Goal: Information Seeking & Learning: Learn about a topic

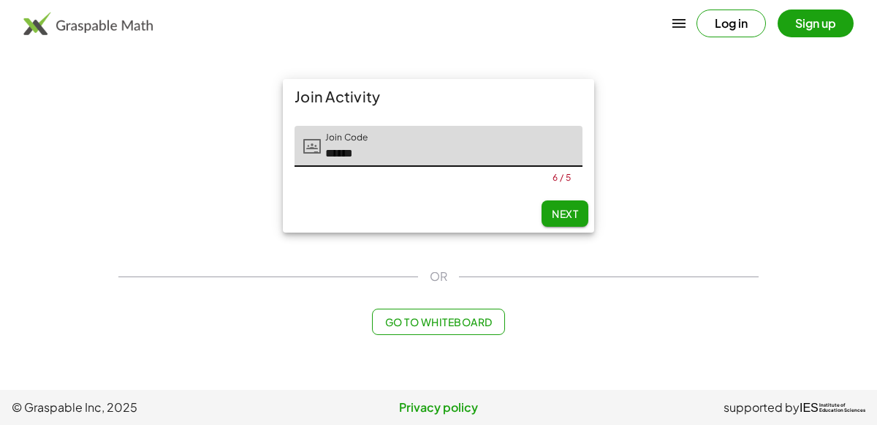
click at [566, 210] on span "Next" at bounding box center [565, 213] width 26 height 13
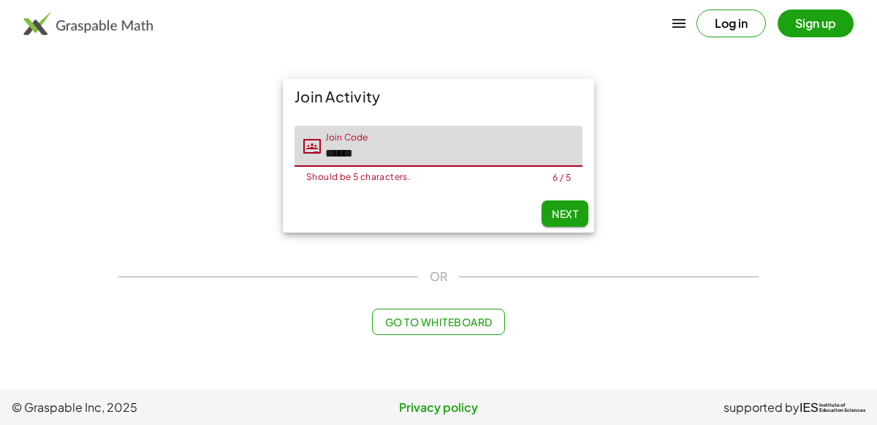
click at [352, 158] on input "******" at bounding box center [452, 146] width 262 height 41
type input "*****"
click at [579, 203] on button "Next" at bounding box center [565, 213] width 47 height 26
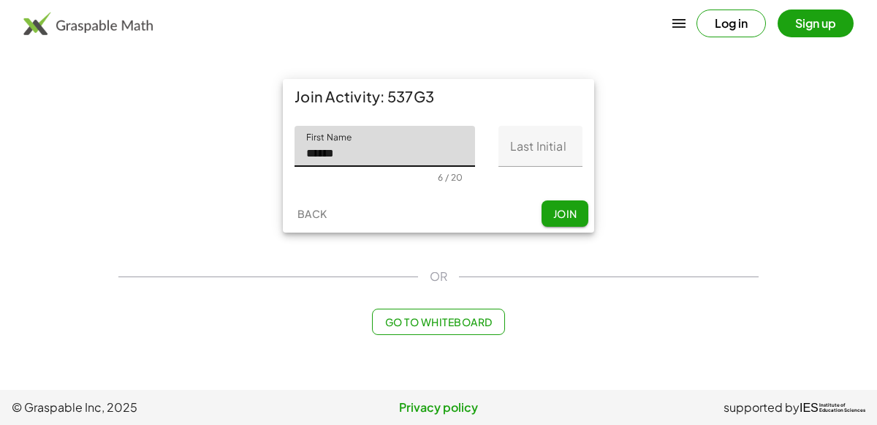
type input "******"
click at [506, 143] on input "Last Initial" at bounding box center [541, 146] width 84 height 41
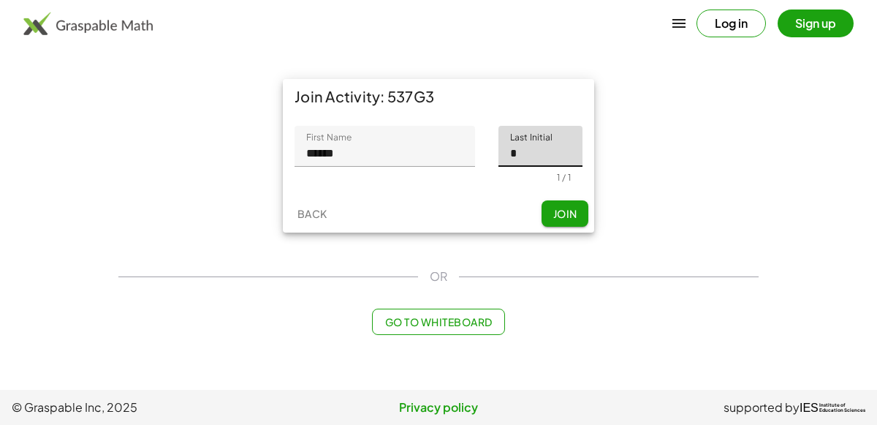
type input "*"
click at [557, 213] on span "Join" at bounding box center [565, 213] width 24 height 13
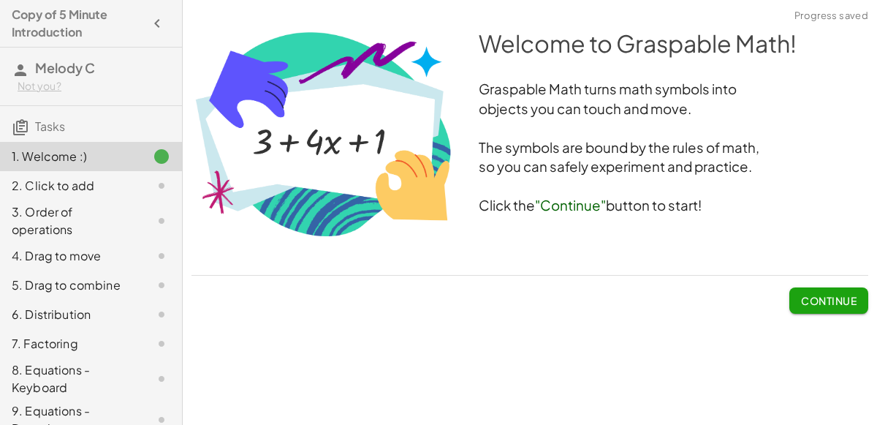
click at [826, 311] on button "Continue" at bounding box center [829, 300] width 79 height 26
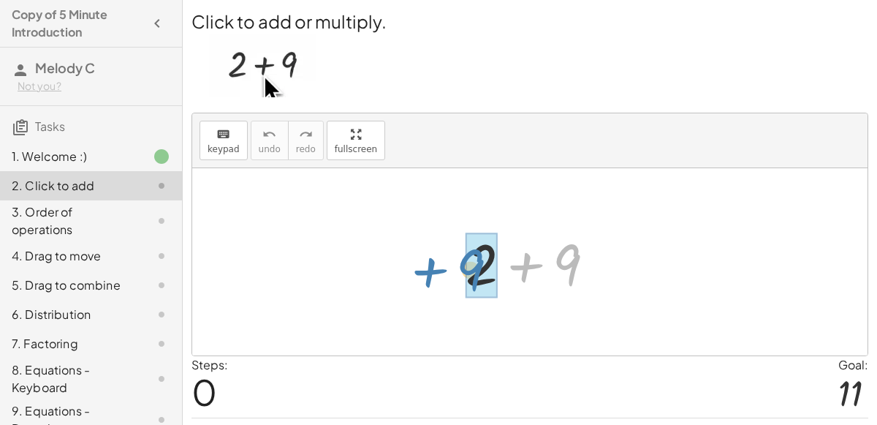
drag, startPoint x: 569, startPoint y: 274, endPoint x: 472, endPoint y: 279, distance: 96.7
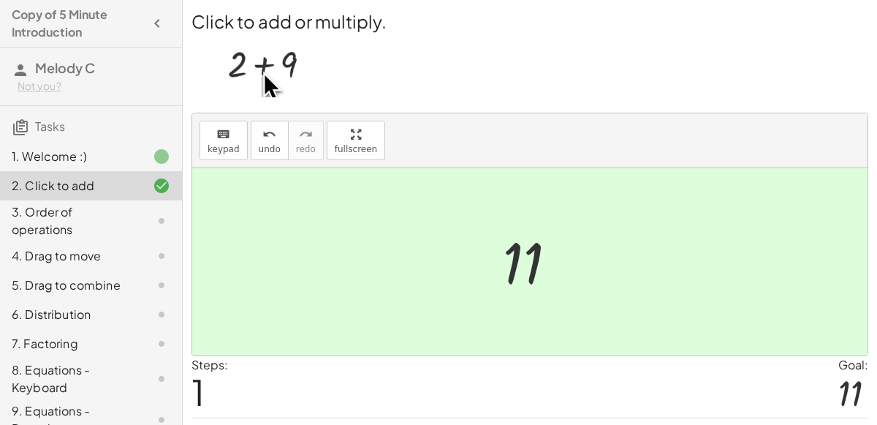
click at [654, 263] on div at bounding box center [530, 261] width 676 height 187
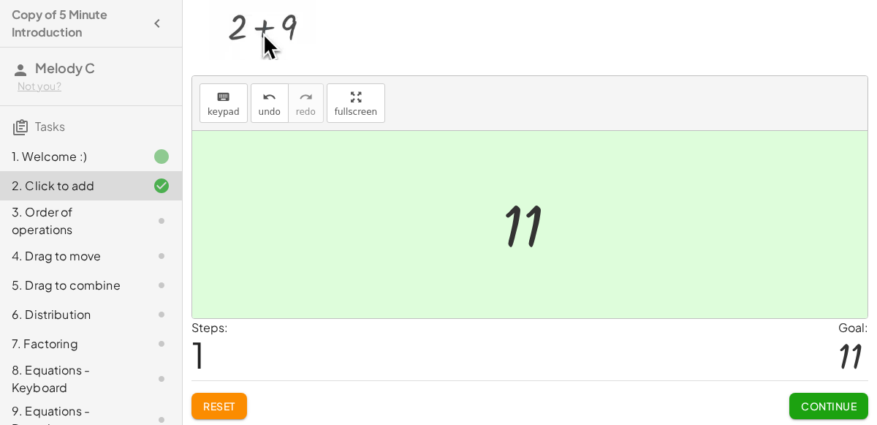
click at [834, 399] on span "Continue" at bounding box center [829, 405] width 56 height 13
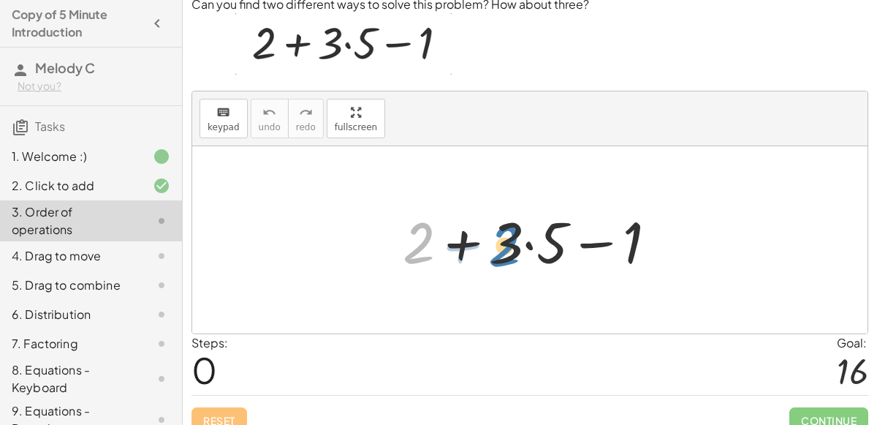
drag, startPoint x: 416, startPoint y: 233, endPoint x: 502, endPoint y: 235, distance: 85.6
click at [502, 235] on div at bounding box center [536, 240] width 281 height 75
drag, startPoint x: 510, startPoint y: 241, endPoint x: 446, endPoint y: 239, distance: 63.6
click at [446, 239] on div at bounding box center [536, 240] width 281 height 75
click at [530, 243] on div at bounding box center [536, 240] width 281 height 75
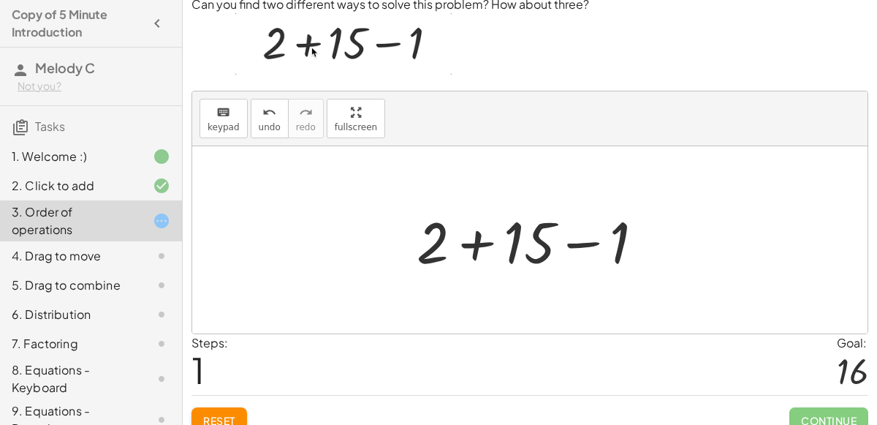
click at [480, 241] on div at bounding box center [536, 240] width 254 height 75
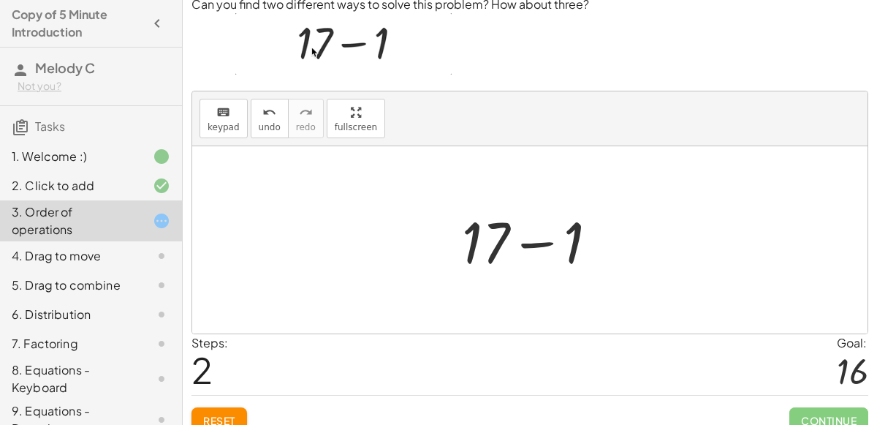
click at [528, 246] on div at bounding box center [536, 240] width 162 height 75
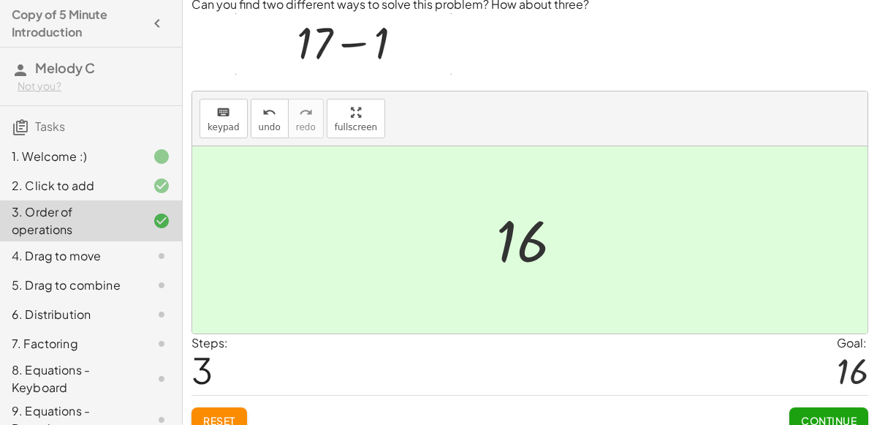
click at [825, 404] on div "Continue" at bounding box center [829, 415] width 79 height 38
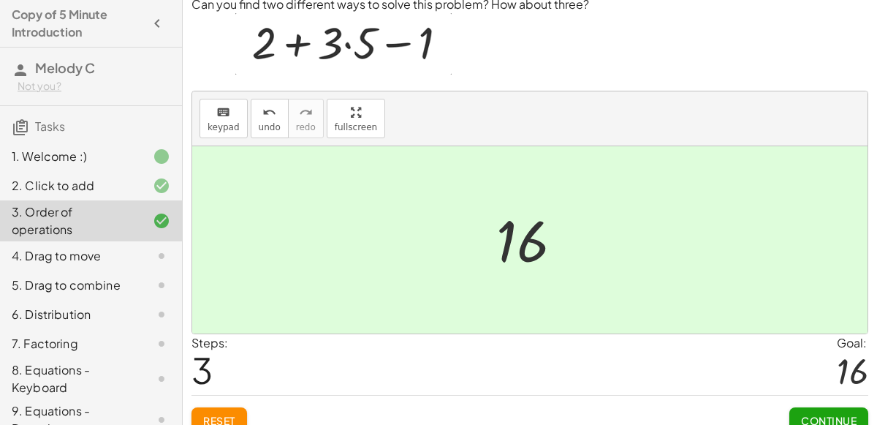
click at [823, 407] on button "Continue" at bounding box center [829, 420] width 79 height 26
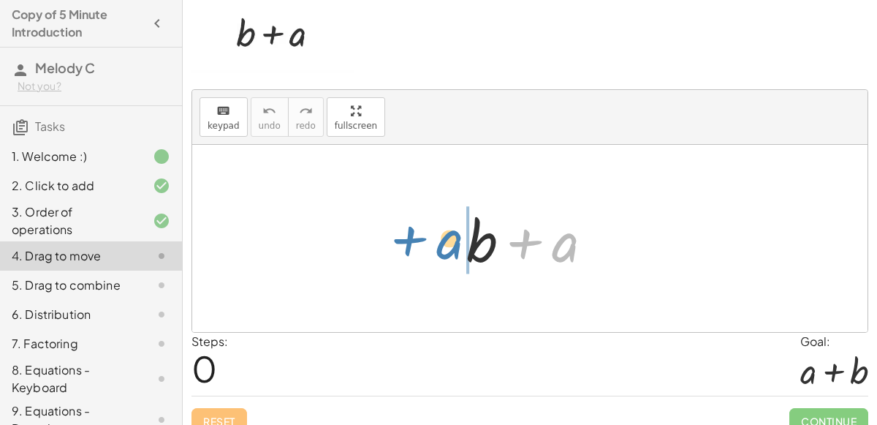
drag, startPoint x: 561, startPoint y: 247, endPoint x: 444, endPoint y: 244, distance: 117.0
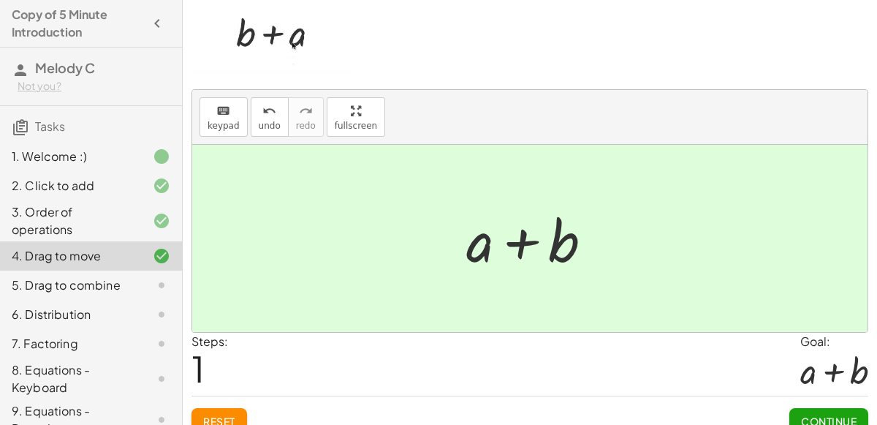
click at [850, 401] on div "Continue" at bounding box center [829, 415] width 79 height 38
click at [849, 408] on button "Continue" at bounding box center [829, 421] width 79 height 26
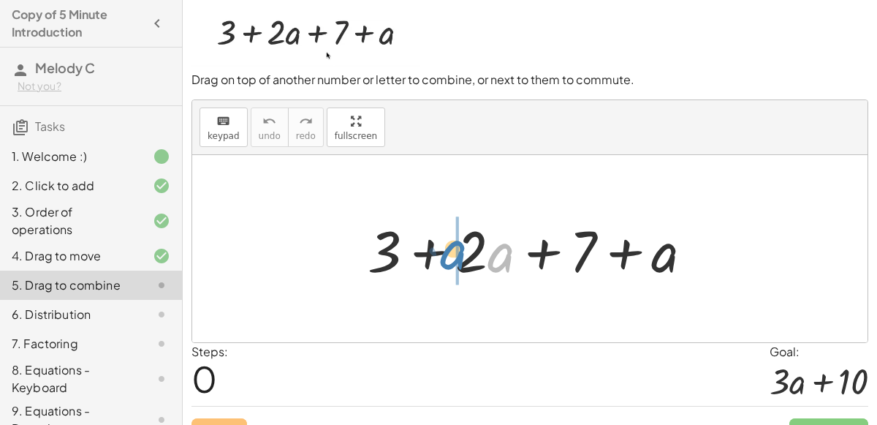
drag, startPoint x: 498, startPoint y: 248, endPoint x: 453, endPoint y: 244, distance: 44.8
click at [453, 244] on div at bounding box center [537, 248] width 352 height 75
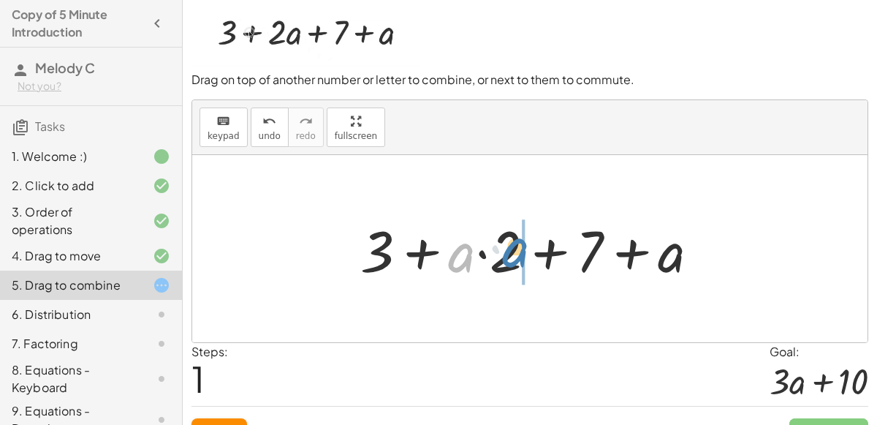
drag, startPoint x: 453, startPoint y: 257, endPoint x: 508, endPoint y: 252, distance: 55.1
click at [508, 252] on div at bounding box center [536, 248] width 366 height 75
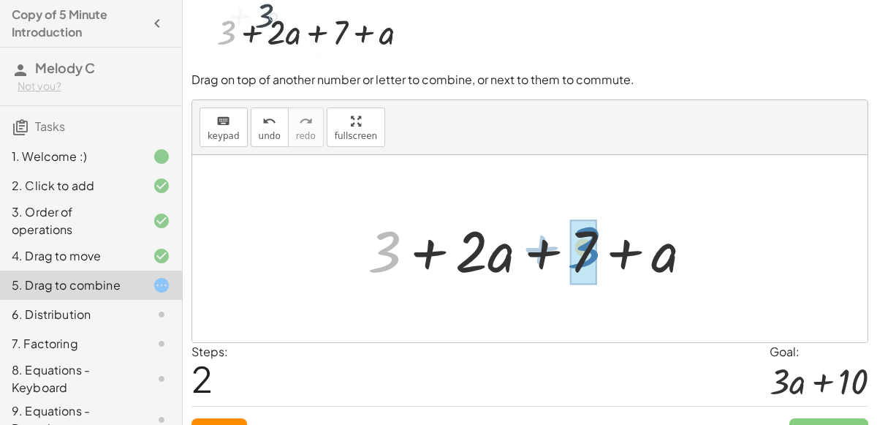
drag, startPoint x: 401, startPoint y: 256, endPoint x: 600, endPoint y: 252, distance: 198.9
click at [600, 252] on div at bounding box center [537, 248] width 352 height 75
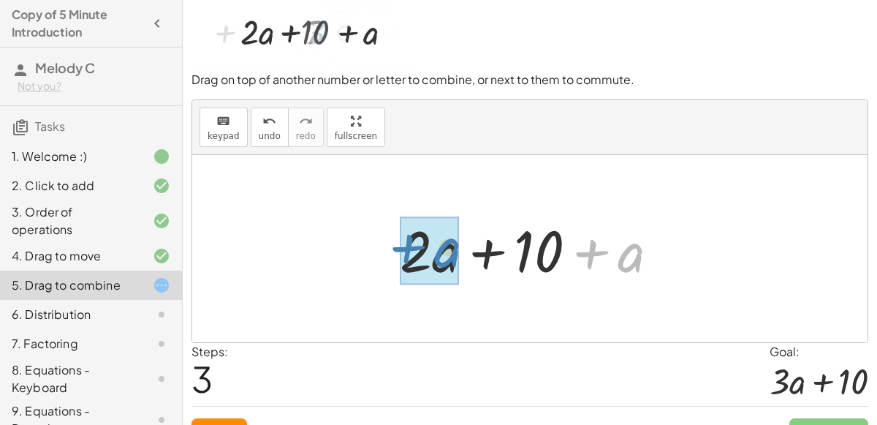
drag, startPoint x: 613, startPoint y: 262, endPoint x: 429, endPoint y: 257, distance: 183.6
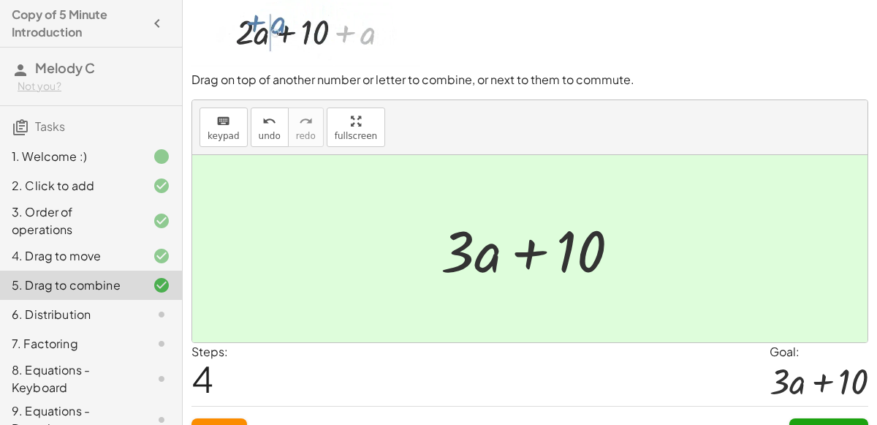
click at [857, 419] on button "Continue" at bounding box center [829, 431] width 79 height 26
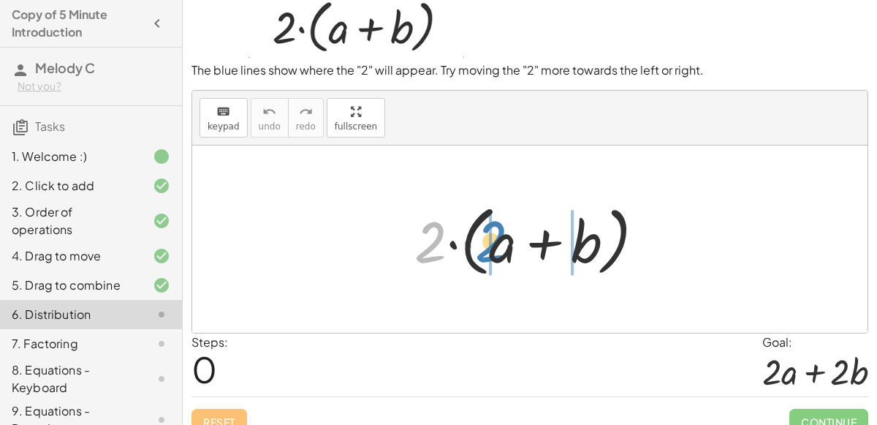
drag, startPoint x: 432, startPoint y: 241, endPoint x: 494, endPoint y: 241, distance: 62.2
click at [494, 241] on div at bounding box center [535, 239] width 257 height 84
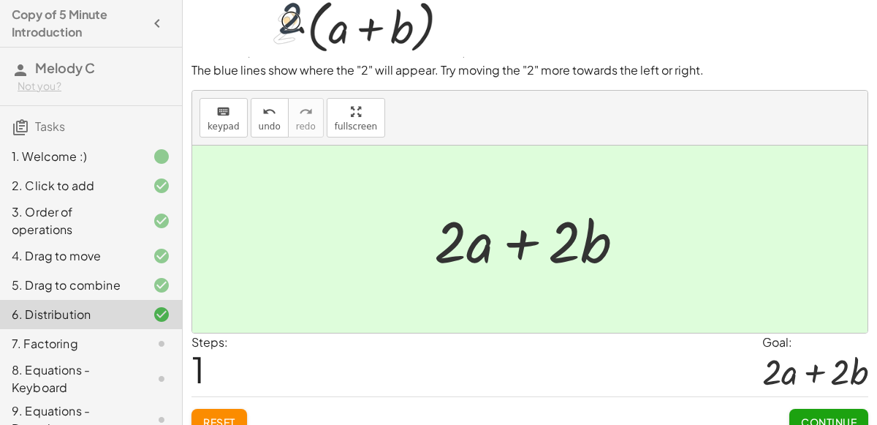
click at [812, 409] on button "Continue" at bounding box center [829, 422] width 79 height 26
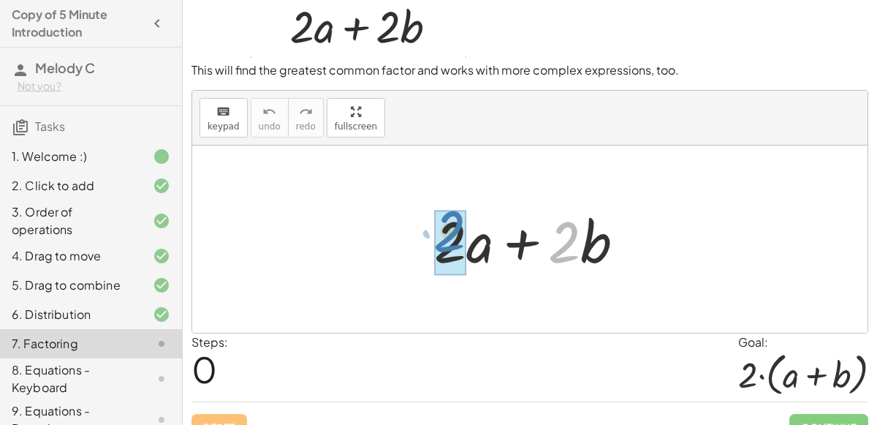
drag, startPoint x: 578, startPoint y: 230, endPoint x: 457, endPoint y: 219, distance: 121.8
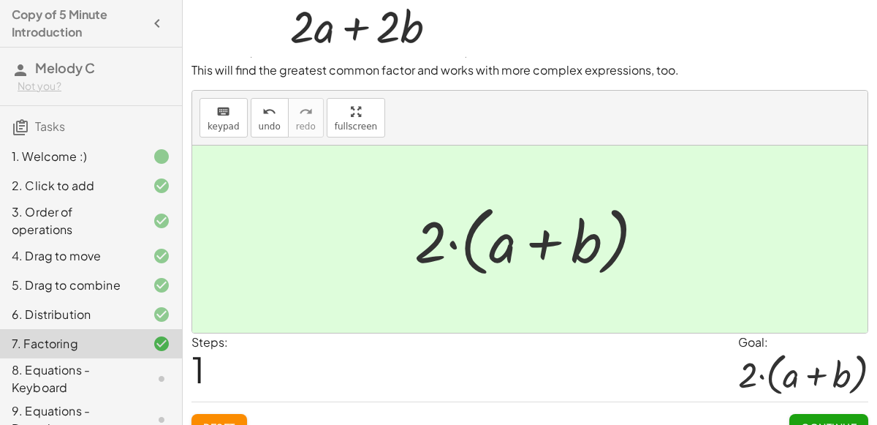
click at [838, 409] on div "Continue" at bounding box center [829, 421] width 79 height 38
click at [837, 415] on button "Continue" at bounding box center [829, 427] width 79 height 26
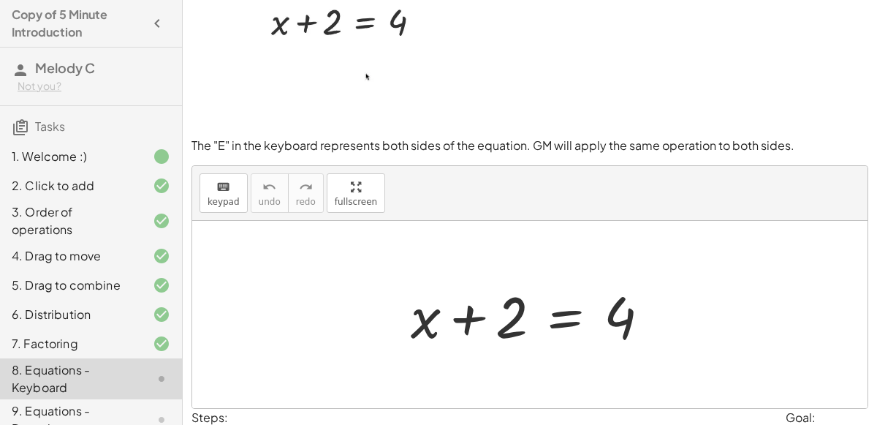
scroll to position [42, 0]
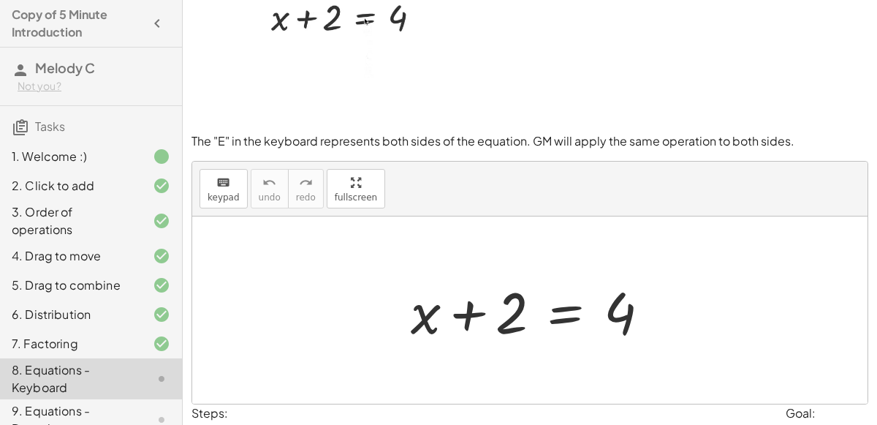
click at [564, 315] on div at bounding box center [536, 310] width 265 height 75
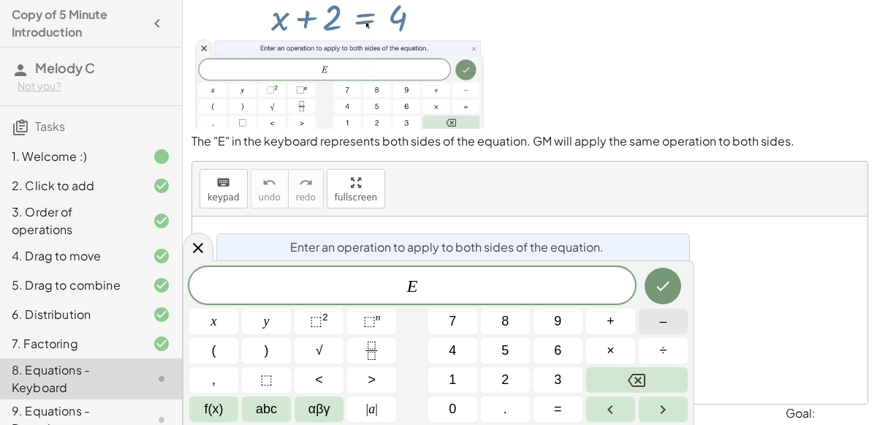
click at [673, 316] on button "–" at bounding box center [663, 322] width 49 height 26
click at [499, 376] on button "2" at bounding box center [505, 380] width 49 height 26
click at [673, 281] on button "Done" at bounding box center [663, 286] width 37 height 37
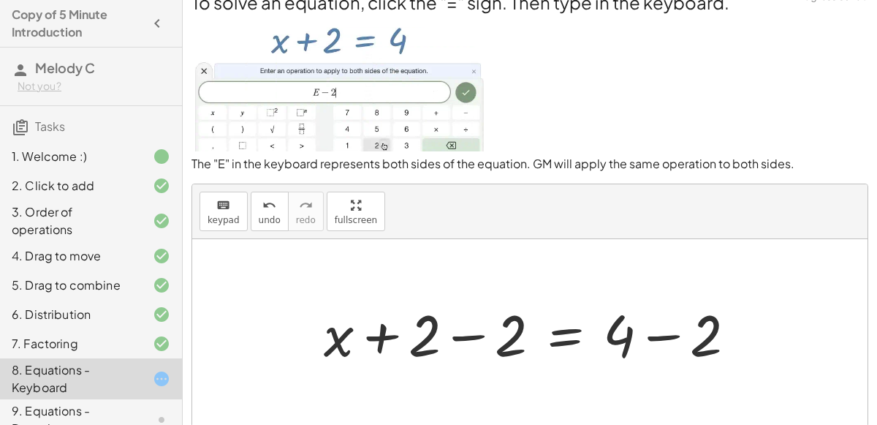
scroll to position [14, 0]
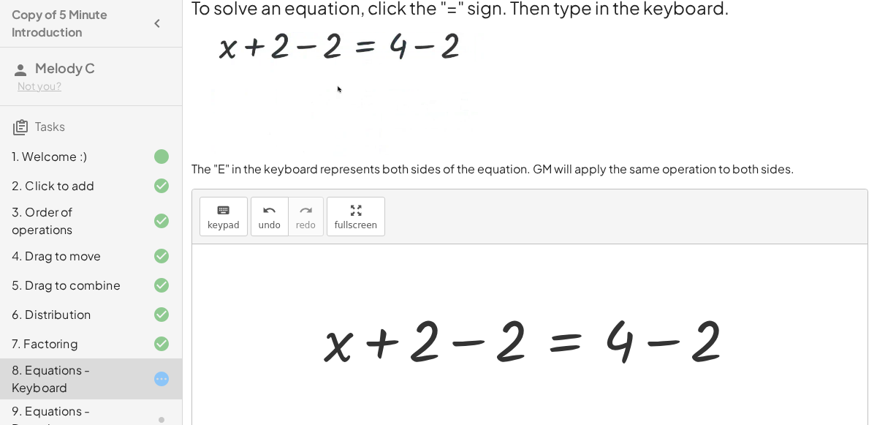
click at [576, 324] on div at bounding box center [536, 338] width 439 height 75
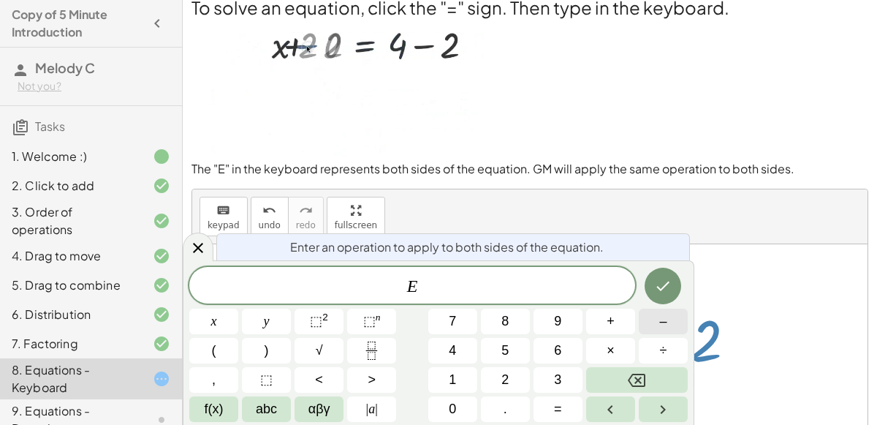
click at [657, 332] on button "–" at bounding box center [663, 322] width 49 height 26
click at [507, 374] on span "2" at bounding box center [505, 380] width 7 height 20
click at [670, 292] on icon "Done" at bounding box center [663, 286] width 18 height 18
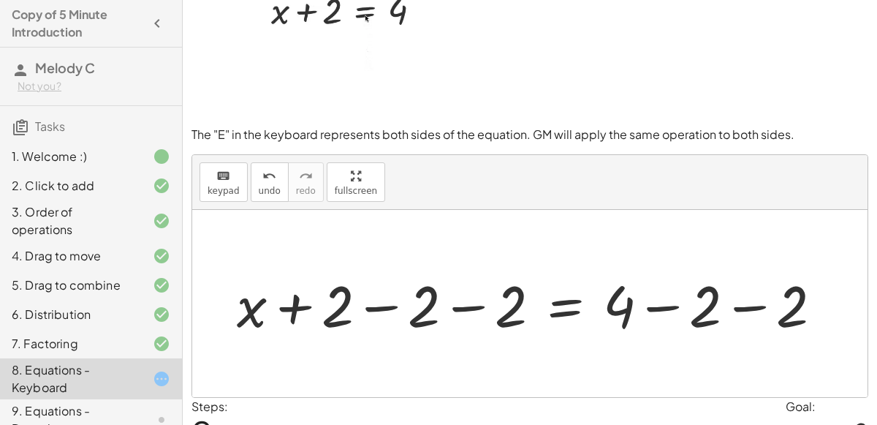
scroll to position [0, 0]
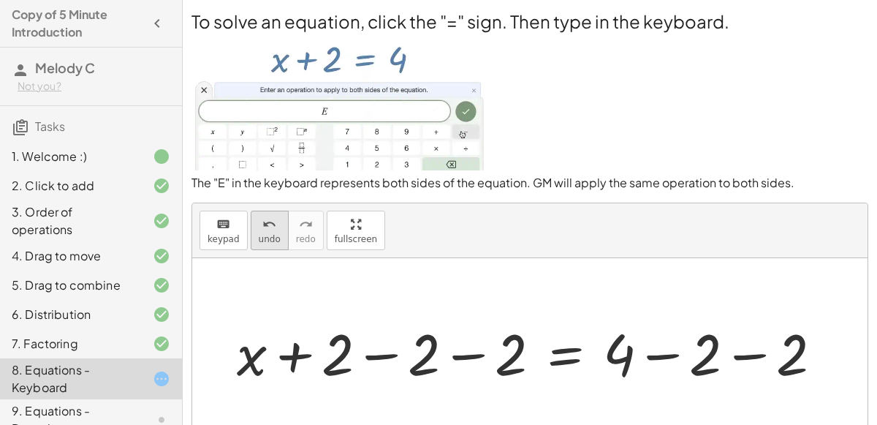
click at [271, 227] on div "undo" at bounding box center [270, 224] width 22 height 18
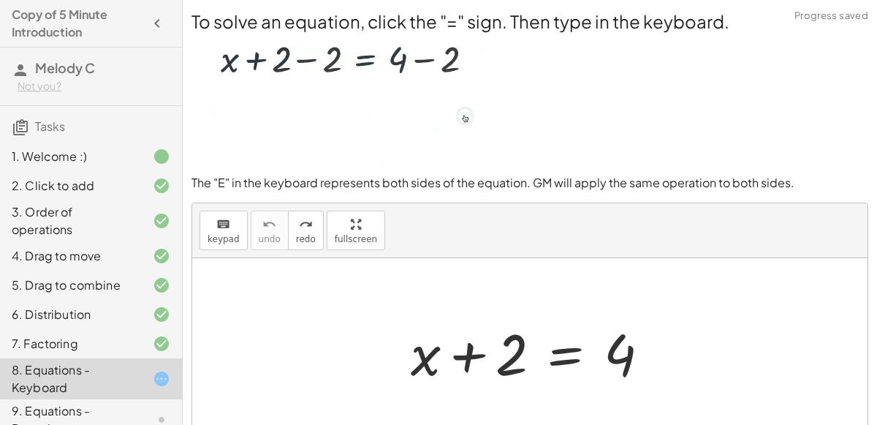
click at [575, 350] on div at bounding box center [536, 351] width 265 height 75
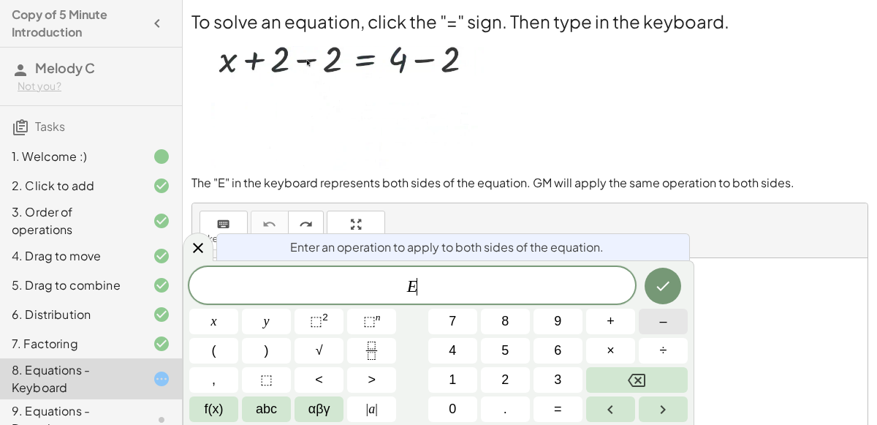
click at [657, 314] on button "–" at bounding box center [663, 322] width 49 height 26
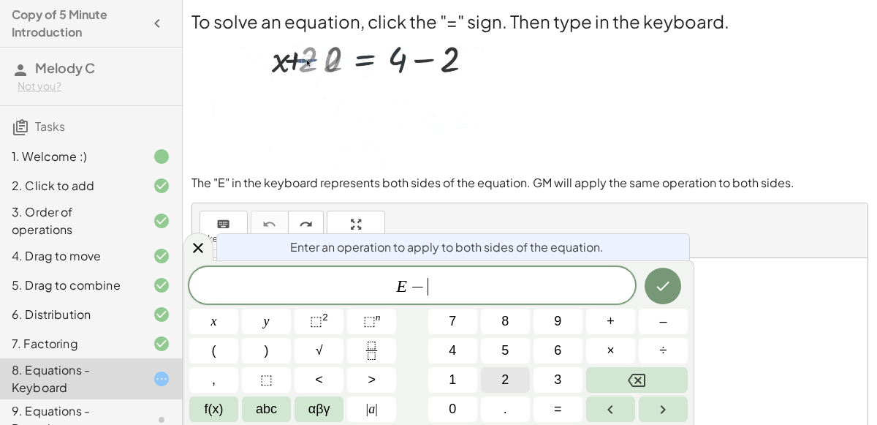
click at [513, 368] on button "2" at bounding box center [505, 380] width 49 height 26
click at [680, 288] on button "Done" at bounding box center [663, 286] width 37 height 37
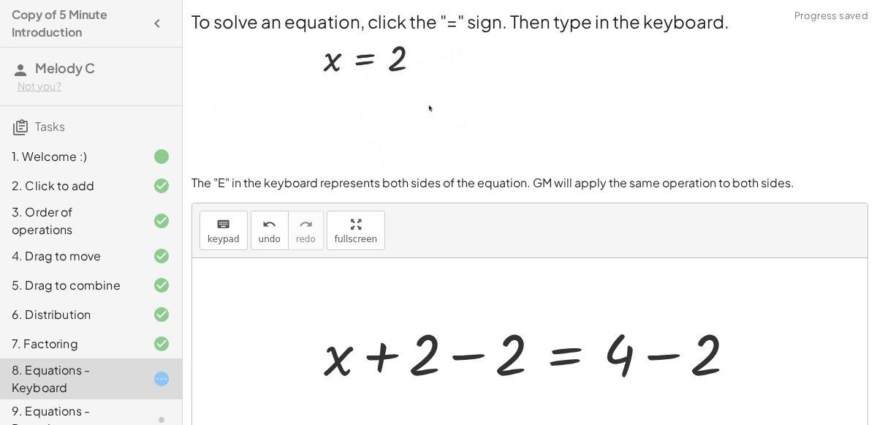
click at [409, 355] on div at bounding box center [536, 351] width 439 height 75
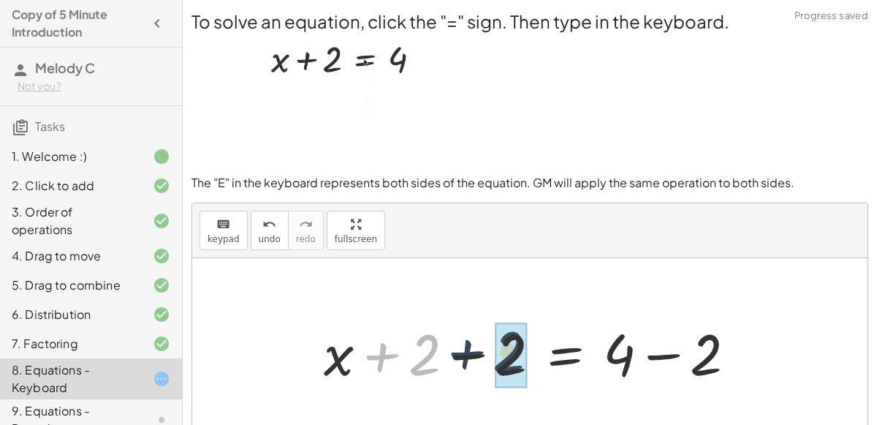
drag, startPoint x: 409, startPoint y: 355, endPoint x: 494, endPoint y: 353, distance: 85.6
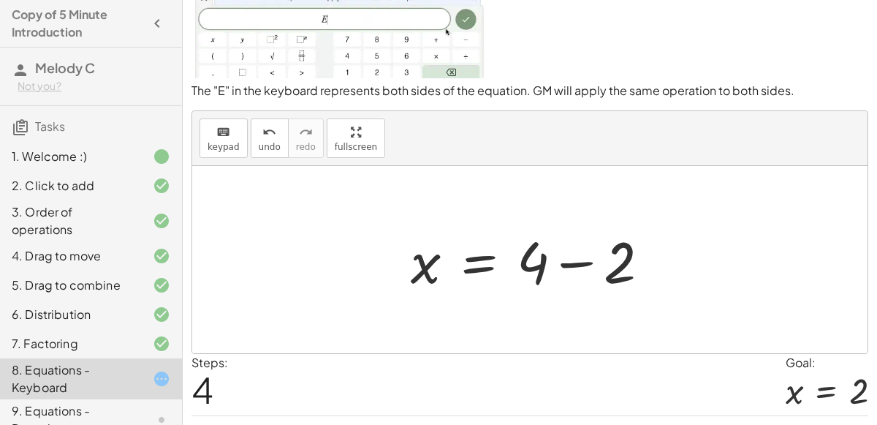
scroll to position [127, 0]
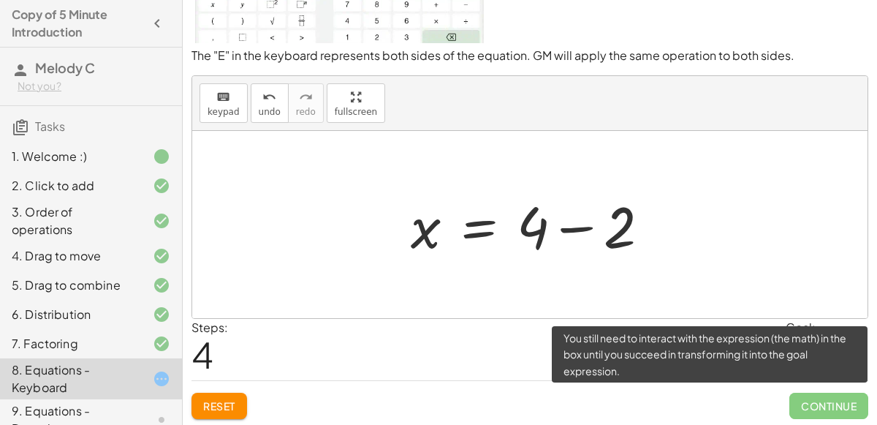
click at [828, 406] on span "Continue" at bounding box center [829, 406] width 79 height 26
click at [824, 401] on span "Continue" at bounding box center [829, 406] width 79 height 26
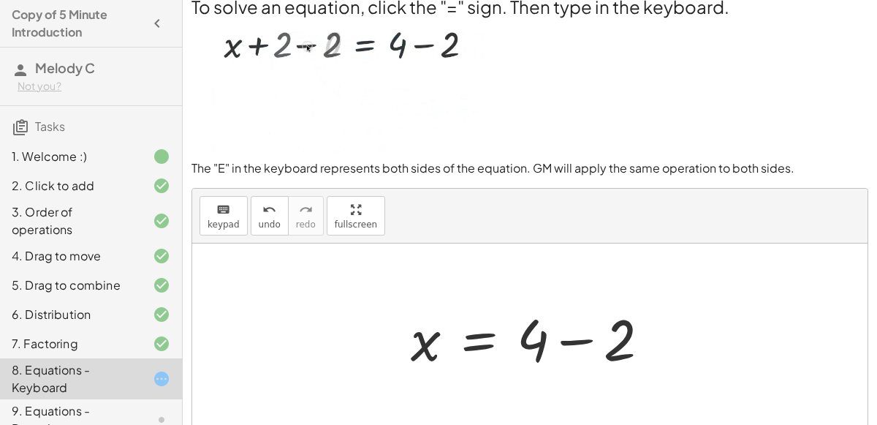
scroll to position [10, 0]
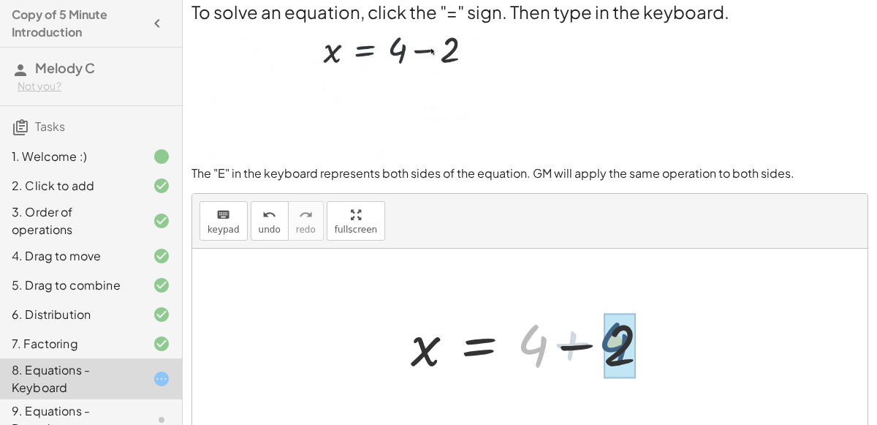
drag, startPoint x: 540, startPoint y: 351, endPoint x: 623, endPoint y: 348, distance: 82.7
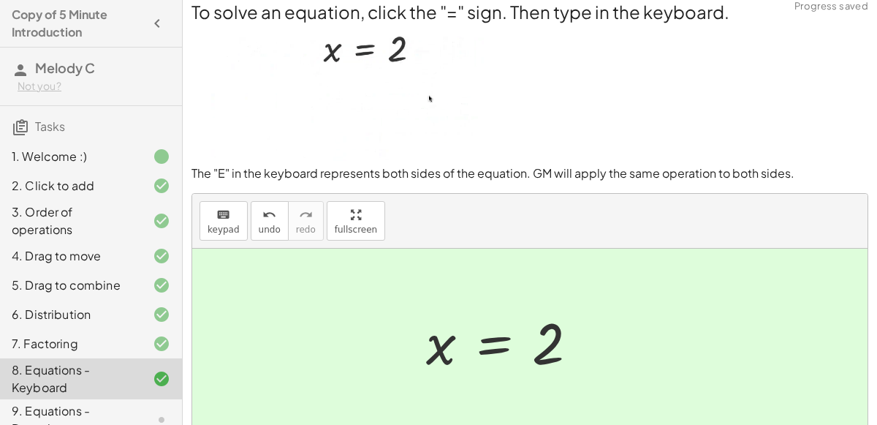
scroll to position [127, 0]
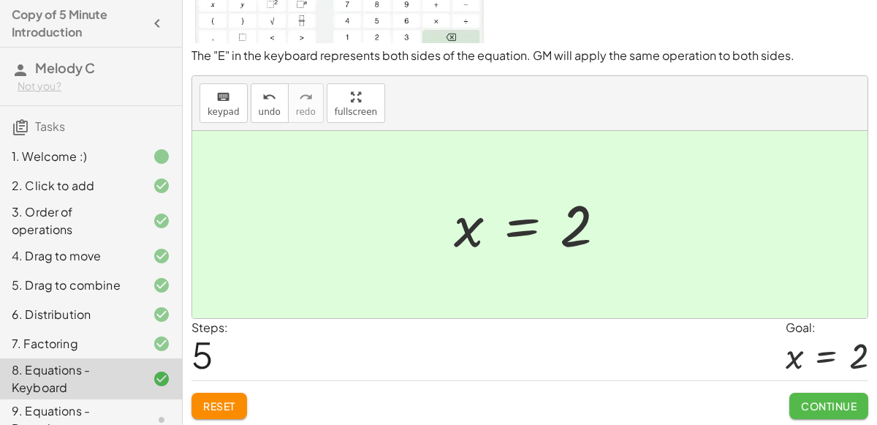
click at [806, 393] on button "Continue" at bounding box center [829, 406] width 79 height 26
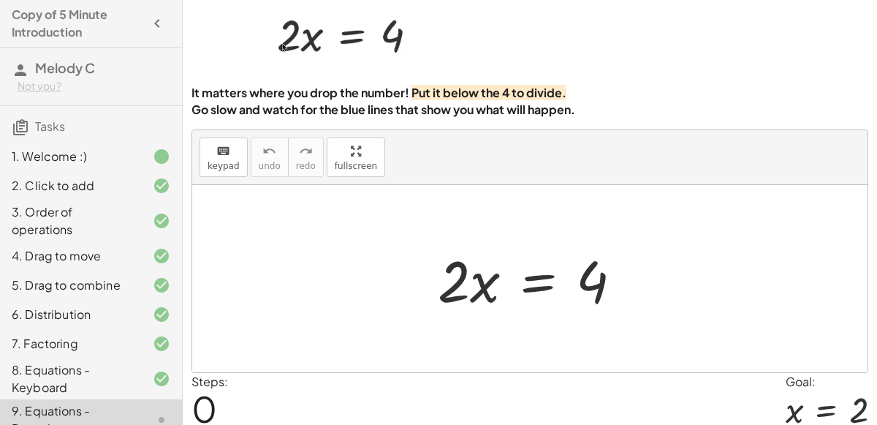
scroll to position [54, 0]
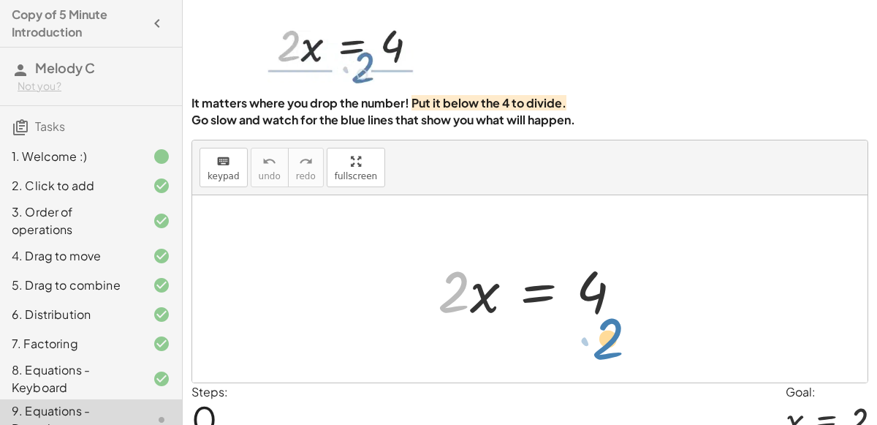
drag, startPoint x: 469, startPoint y: 295, endPoint x: 623, endPoint y: 341, distance: 161.2
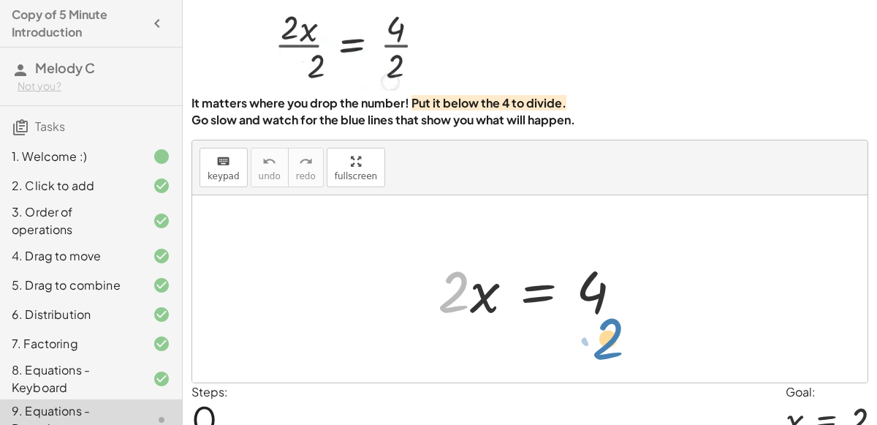
click at [623, 341] on div "· 2 · 2 · x = 4" at bounding box center [530, 288] width 676 height 187
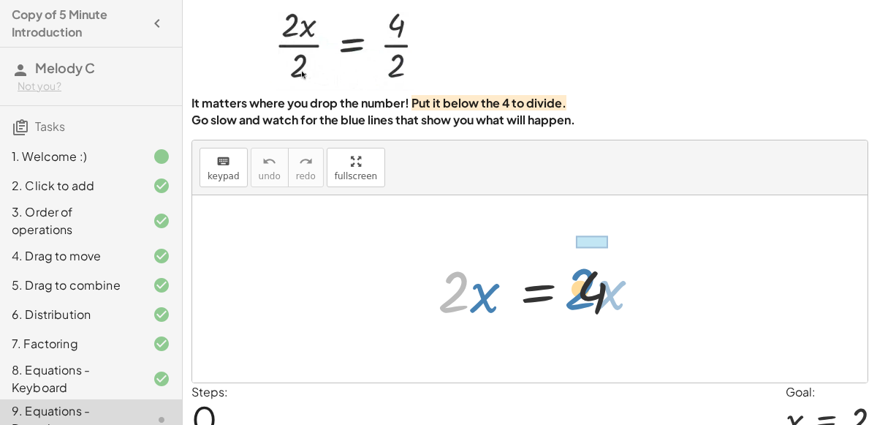
drag, startPoint x: 450, startPoint y: 277, endPoint x: 578, endPoint y: 275, distance: 128.0
click at [578, 275] on div at bounding box center [536, 289] width 211 height 75
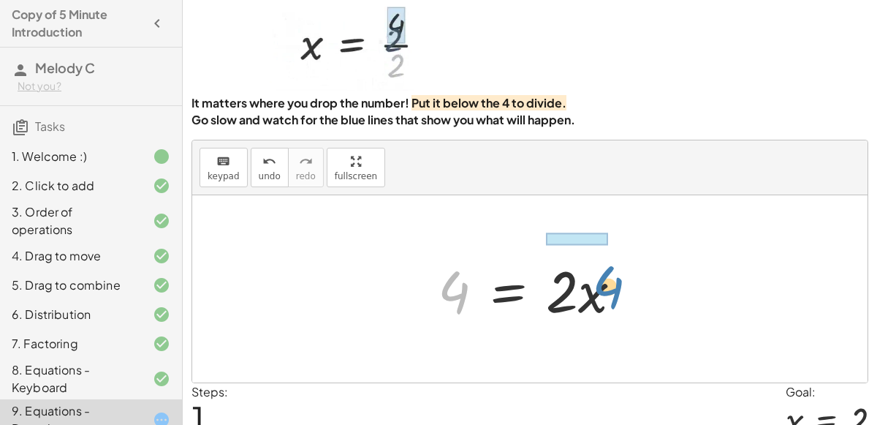
drag, startPoint x: 450, startPoint y: 290, endPoint x: 605, endPoint y: 286, distance: 154.4
click at [605, 286] on div at bounding box center [536, 289] width 211 height 75
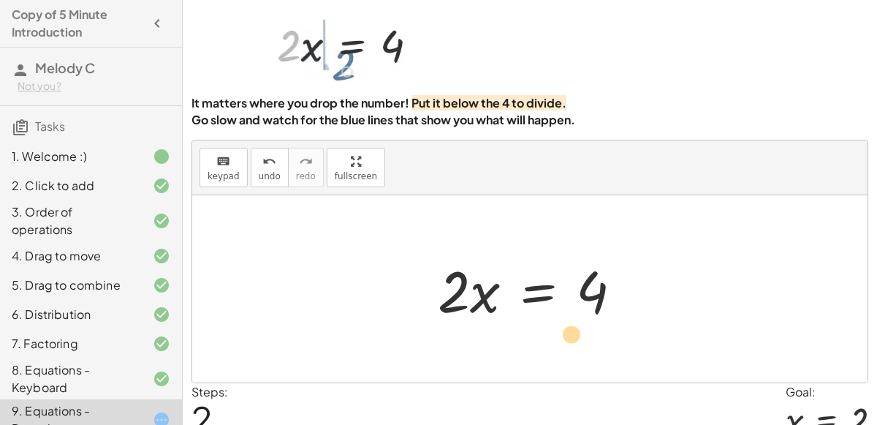
drag, startPoint x: 453, startPoint y: 295, endPoint x: 570, endPoint y: 336, distance: 124.0
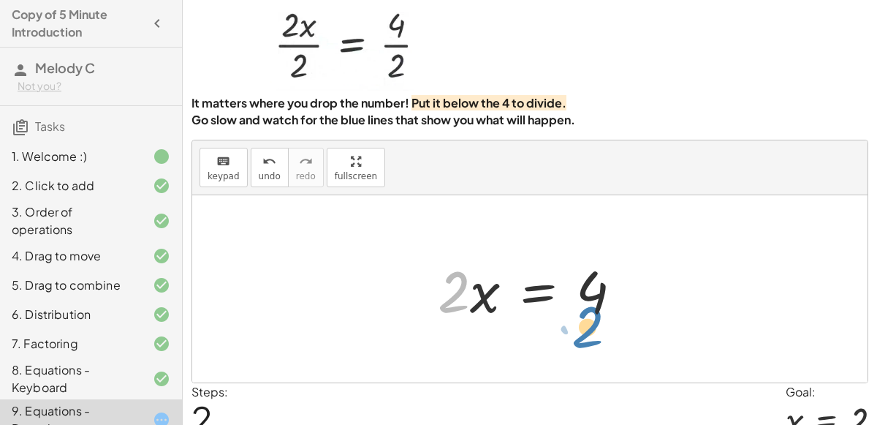
drag, startPoint x: 449, startPoint y: 286, endPoint x: 523, endPoint y: 297, distance: 74.7
click at [523, 297] on div at bounding box center [536, 289] width 211 height 75
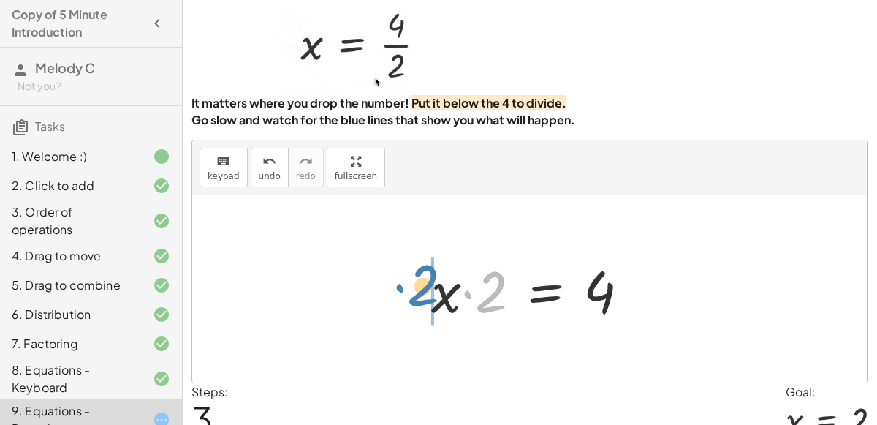
drag, startPoint x: 483, startPoint y: 298, endPoint x: 417, endPoint y: 292, distance: 66.8
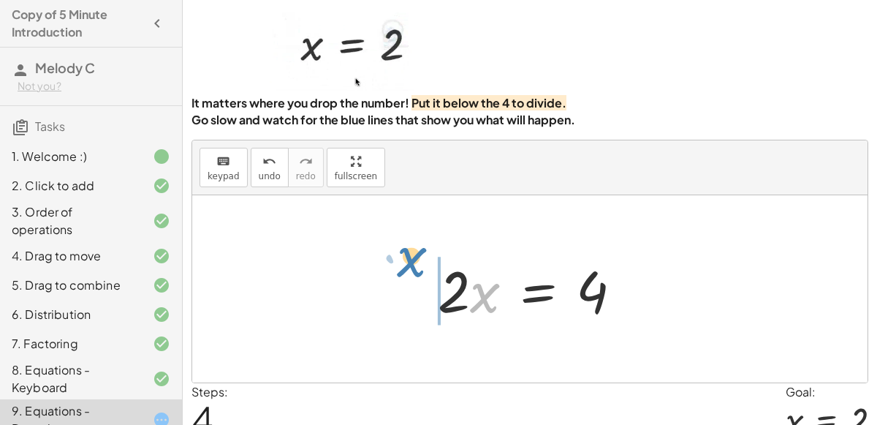
drag, startPoint x: 484, startPoint y: 297, endPoint x: 411, endPoint y: 261, distance: 81.4
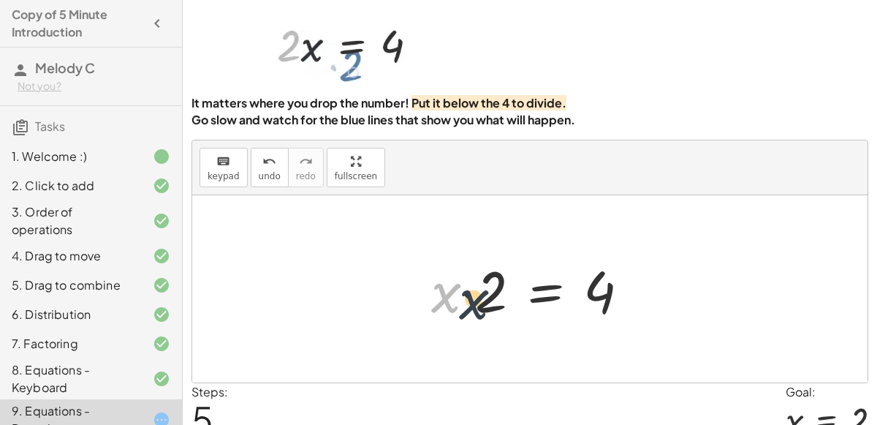
drag, startPoint x: 434, startPoint y: 301, endPoint x: 483, endPoint y: 314, distance: 50.7
click at [483, 314] on div at bounding box center [536, 289] width 224 height 75
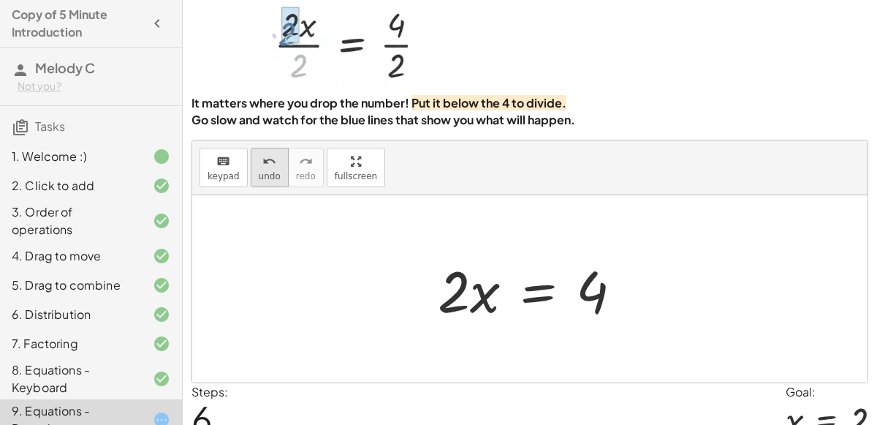
click at [278, 167] on button "undo undo" at bounding box center [270, 167] width 38 height 39
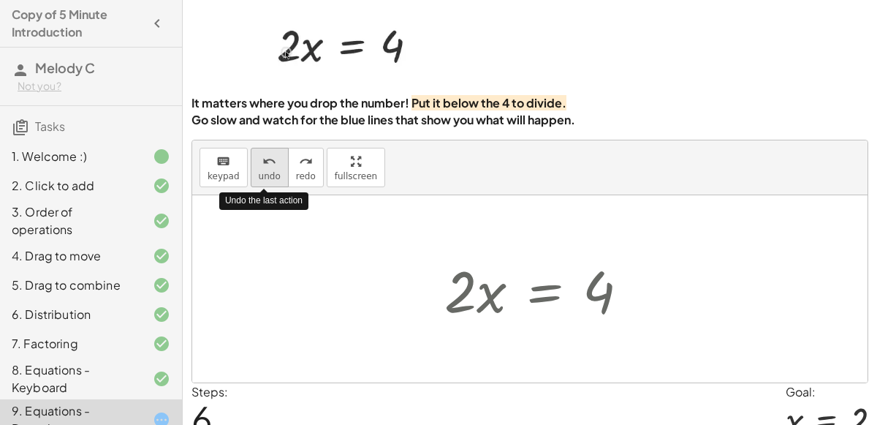
click at [278, 167] on button "undo undo" at bounding box center [270, 167] width 38 height 39
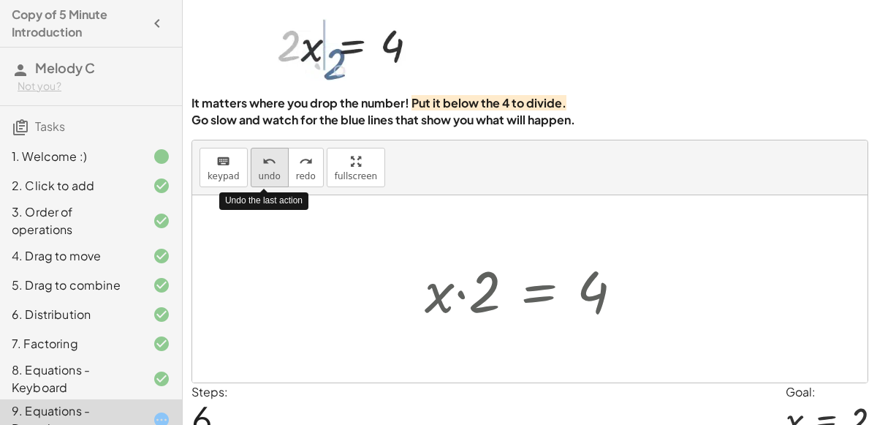
click at [278, 167] on button "undo undo" at bounding box center [270, 167] width 38 height 39
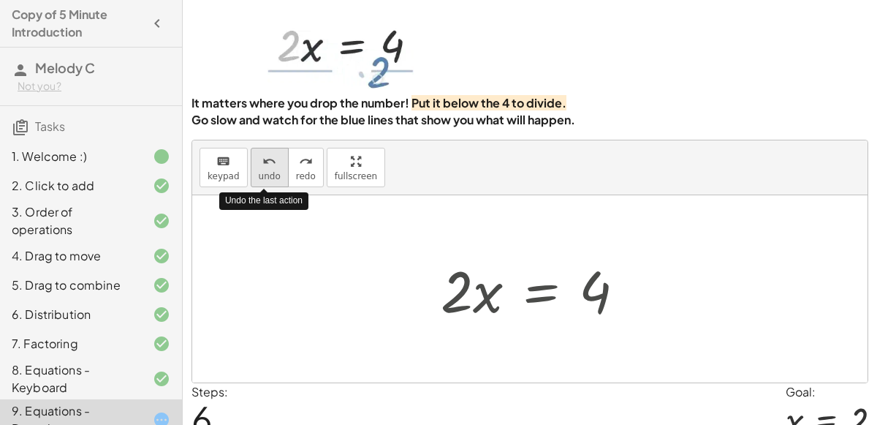
click at [278, 167] on button "undo undo" at bounding box center [270, 167] width 38 height 39
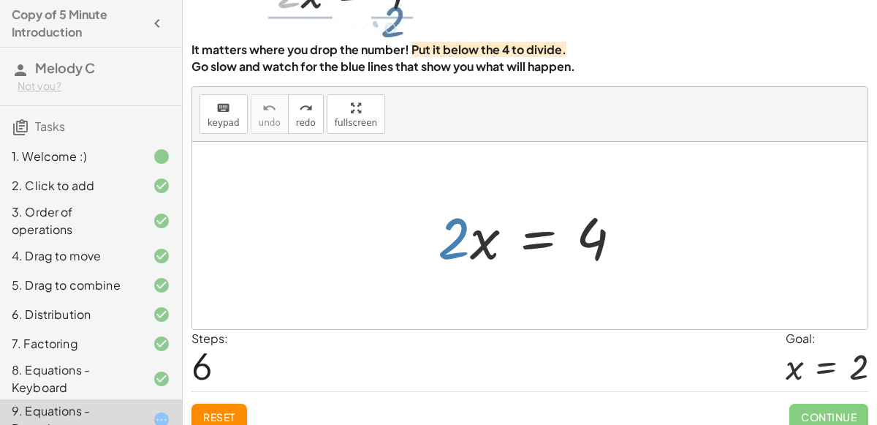
scroll to position [118, 0]
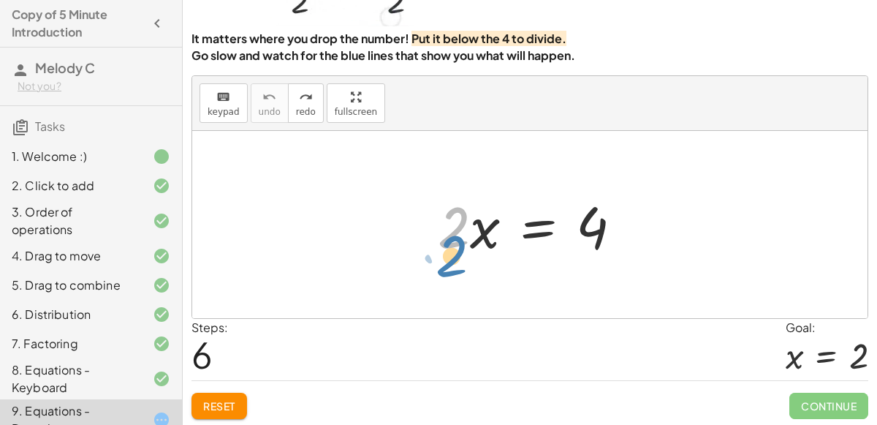
drag, startPoint x: 452, startPoint y: 211, endPoint x: 450, endPoint y: 239, distance: 28.6
click at [450, 239] on div at bounding box center [536, 224] width 211 height 75
drag, startPoint x: 454, startPoint y: 232, endPoint x: 492, endPoint y: 259, distance: 46.7
click at [492, 259] on div at bounding box center [536, 224] width 211 height 75
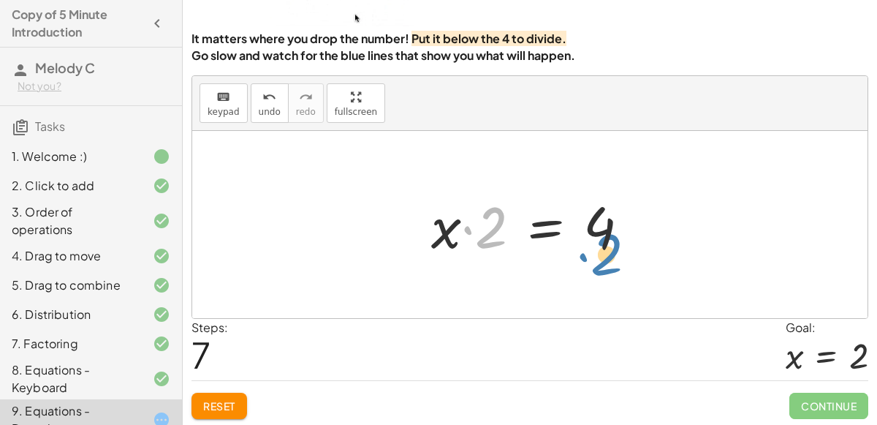
drag, startPoint x: 488, startPoint y: 230, endPoint x: 603, endPoint y: 258, distance: 119.0
click at [603, 258] on div at bounding box center [536, 224] width 224 height 75
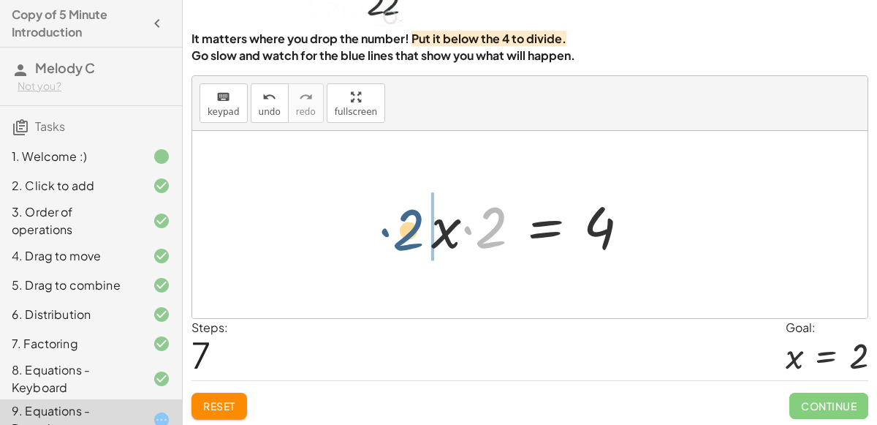
drag, startPoint x: 497, startPoint y: 238, endPoint x: 412, endPoint y: 241, distance: 84.9
click at [412, 241] on div "· 2 · x = 4 · 2 · 2 · x = 4" at bounding box center [530, 225] width 243 height 83
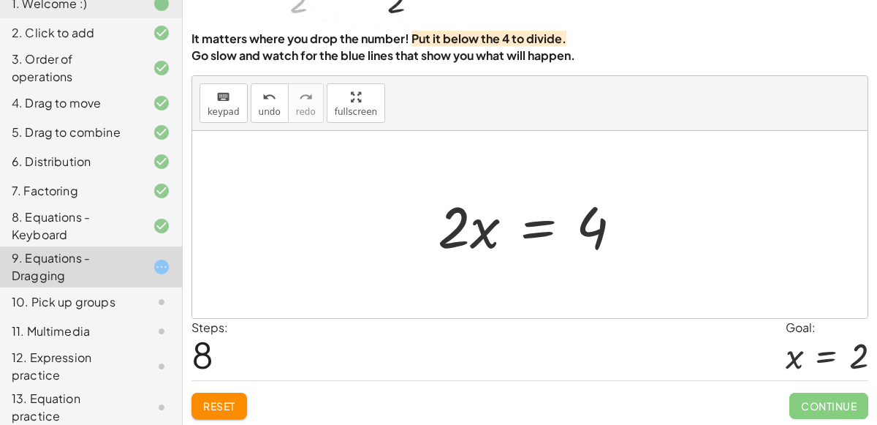
scroll to position [178, 0]
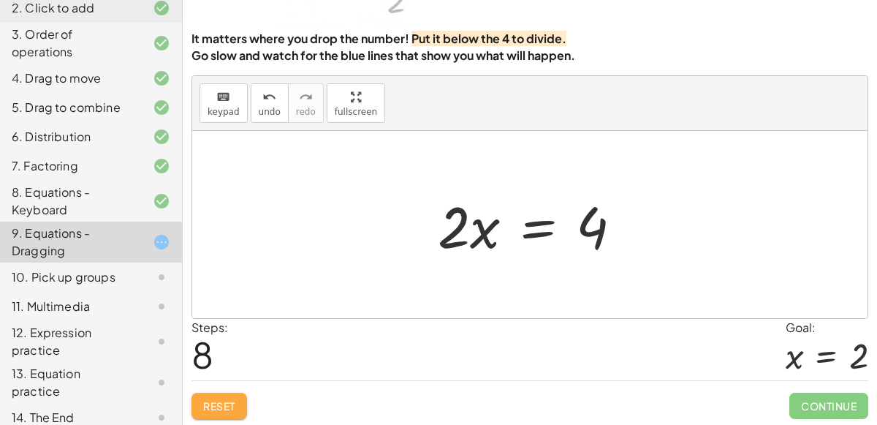
click at [238, 399] on button "Reset" at bounding box center [220, 406] width 56 height 26
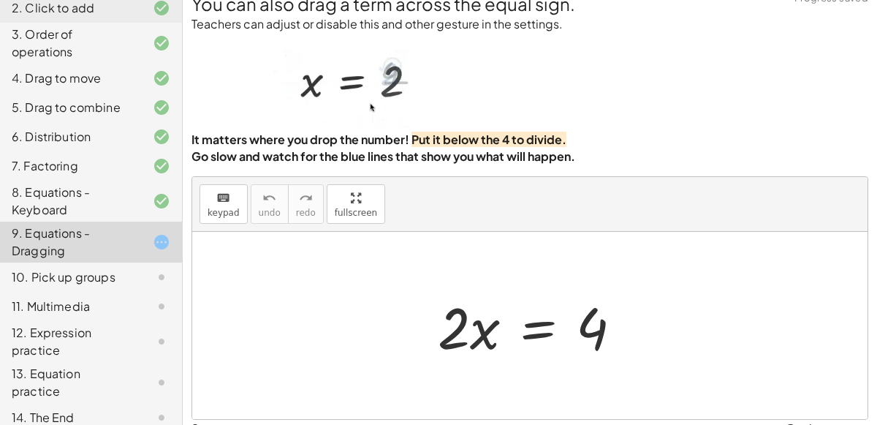
scroll to position [19, 0]
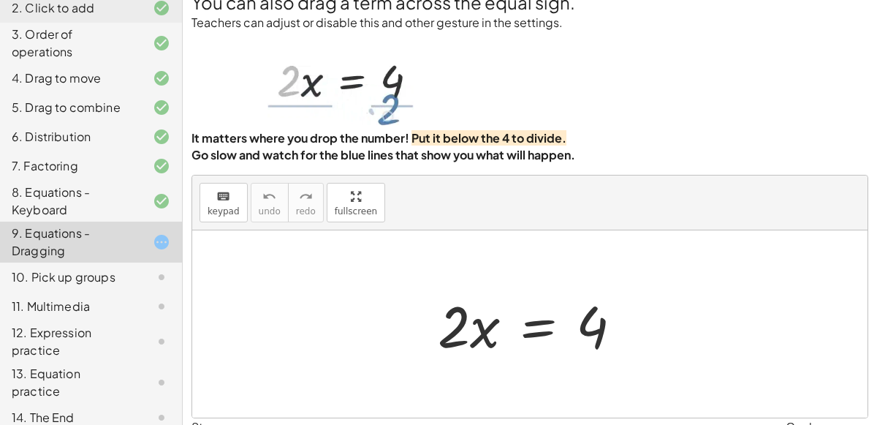
click at [74, 278] on div "10. Pick up groups" at bounding box center [71, 277] width 118 height 18
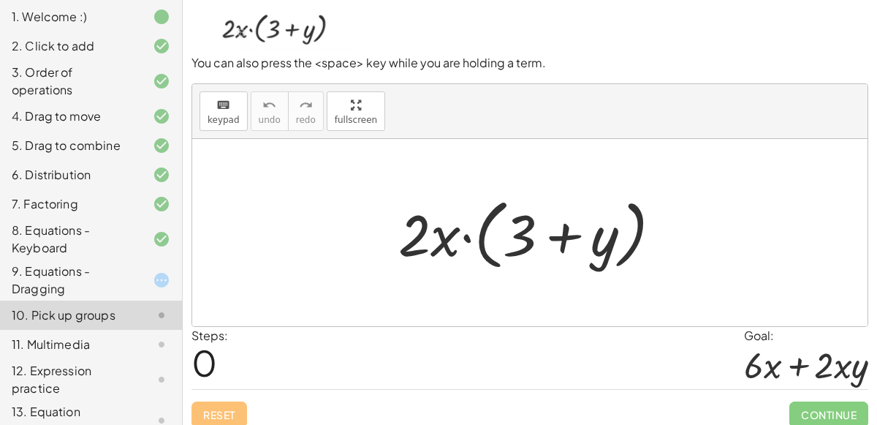
scroll to position [178, 0]
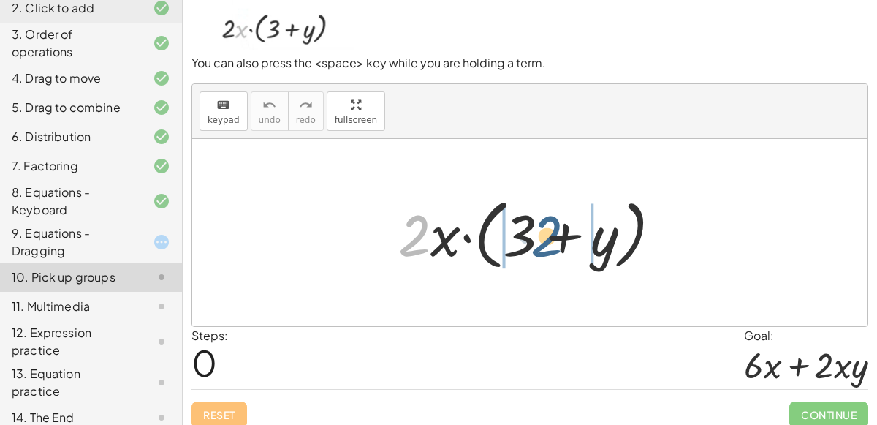
drag, startPoint x: 414, startPoint y: 237, endPoint x: 547, endPoint y: 238, distance: 133.1
click at [547, 238] on div at bounding box center [536, 233] width 290 height 84
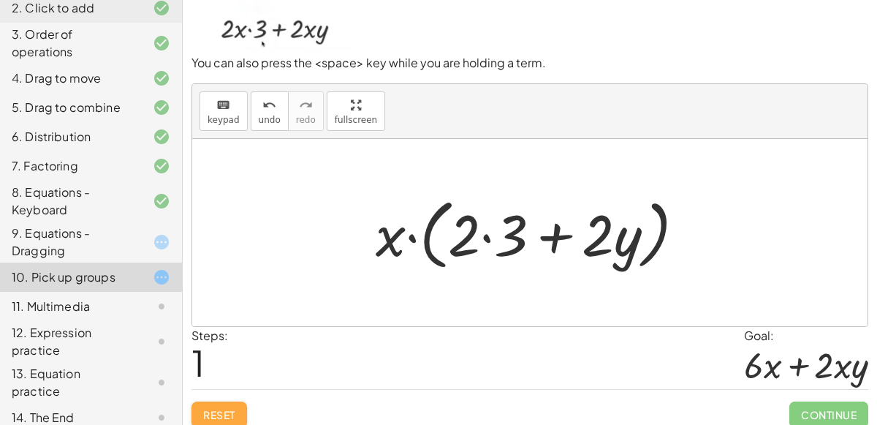
click at [224, 408] on span "Reset" at bounding box center [219, 414] width 32 height 13
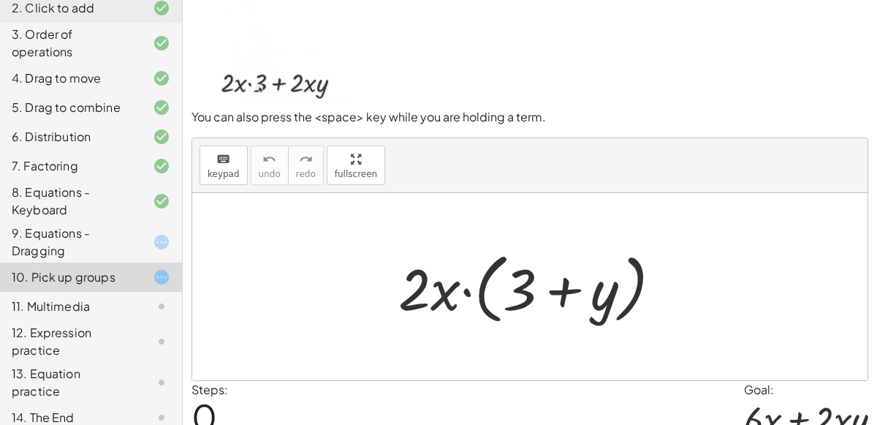
scroll to position [55, 0]
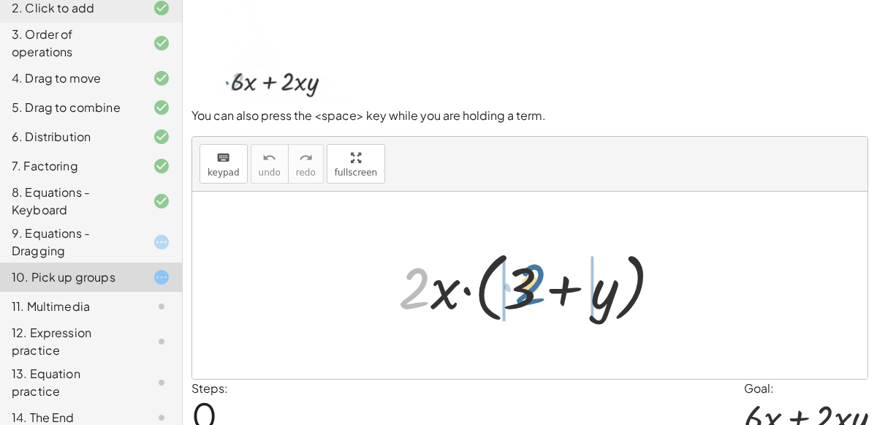
drag, startPoint x: 422, startPoint y: 273, endPoint x: 538, endPoint y: 269, distance: 116.3
click at [538, 269] on div at bounding box center [536, 286] width 290 height 84
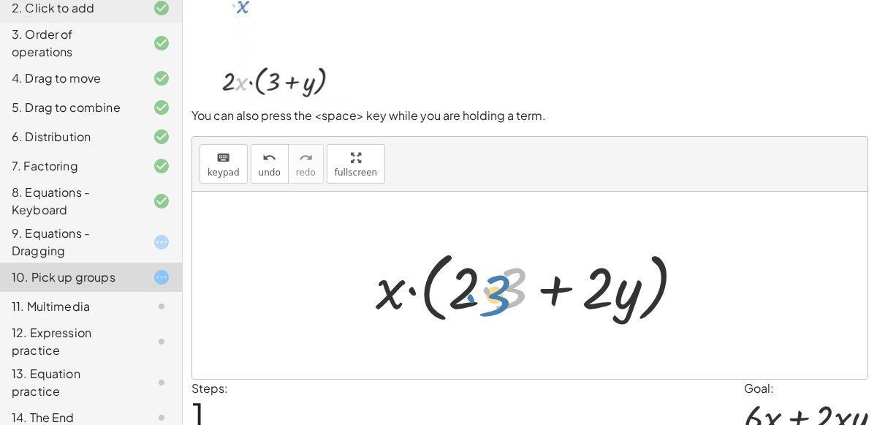
drag, startPoint x: 513, startPoint y: 286, endPoint x: 497, endPoint y: 293, distance: 17.0
click at [497, 293] on div at bounding box center [537, 286] width 336 height 84
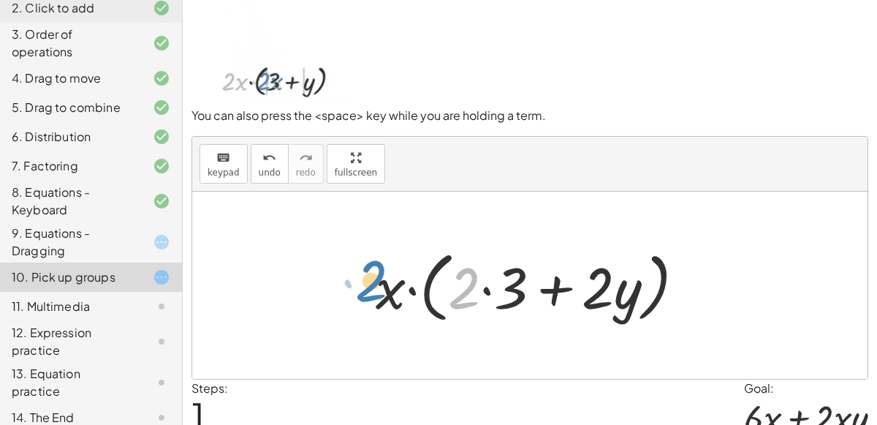
drag, startPoint x: 467, startPoint y: 278, endPoint x: 374, endPoint y: 271, distance: 92.4
click at [374, 271] on div at bounding box center [537, 286] width 336 height 84
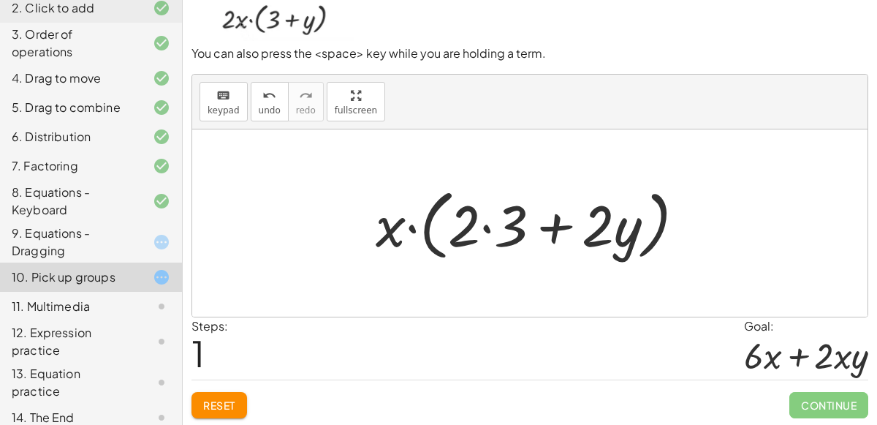
click at [237, 394] on button "Reset" at bounding box center [220, 405] width 56 height 26
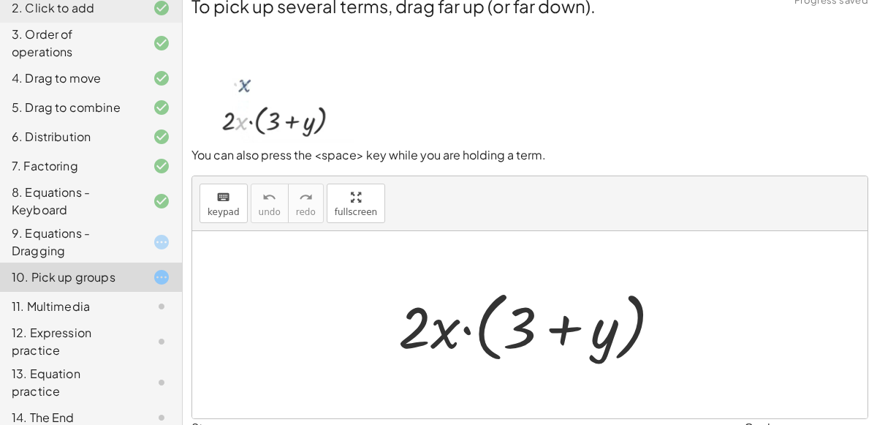
scroll to position [15, 0]
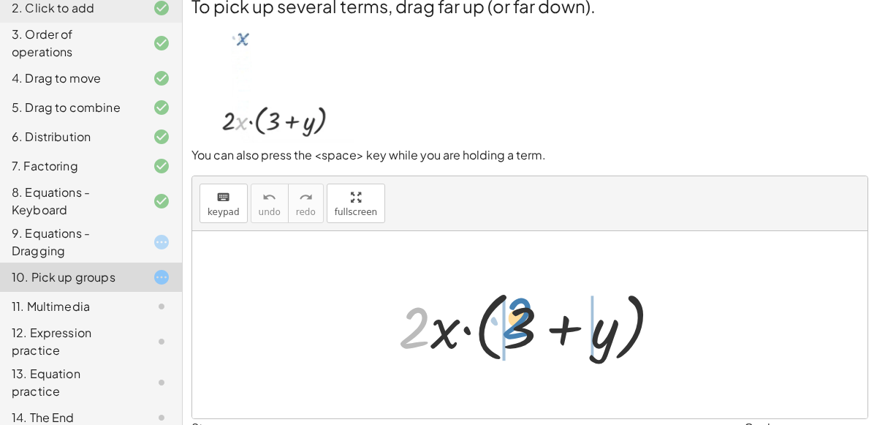
drag, startPoint x: 408, startPoint y: 313, endPoint x: 511, endPoint y: 303, distance: 103.5
click at [511, 303] on div at bounding box center [536, 325] width 290 height 84
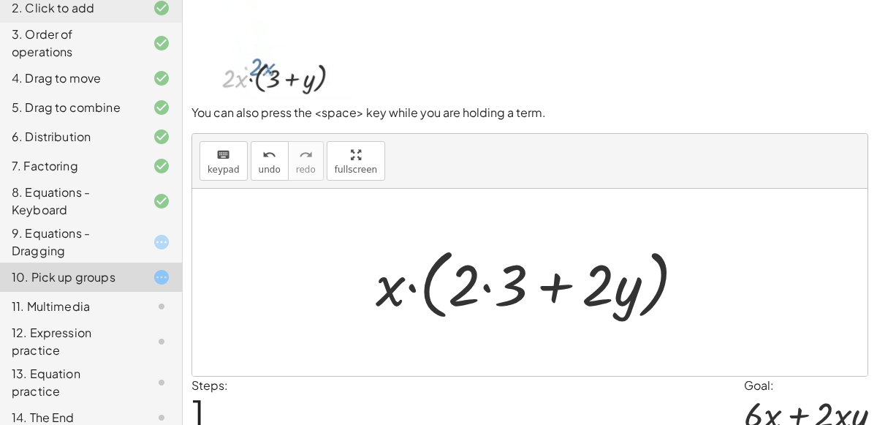
scroll to position [58, 0]
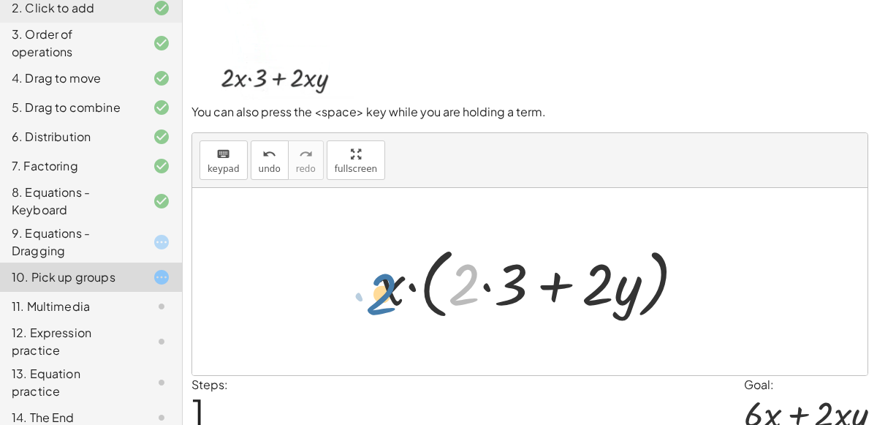
drag, startPoint x: 461, startPoint y: 268, endPoint x: 378, endPoint y: 276, distance: 83.7
click at [378, 276] on div at bounding box center [537, 282] width 336 height 84
drag, startPoint x: 467, startPoint y: 266, endPoint x: 379, endPoint y: 268, distance: 87.8
click at [379, 268] on div at bounding box center [537, 282] width 336 height 84
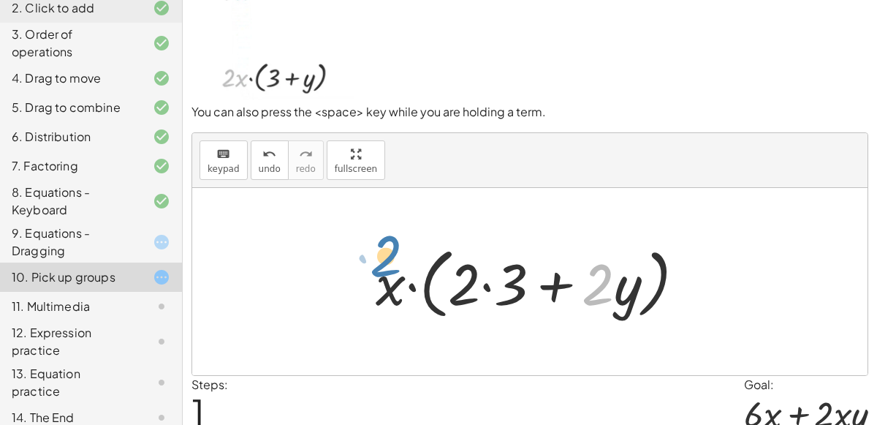
drag, startPoint x: 591, startPoint y: 279, endPoint x: 379, endPoint y: 249, distance: 214.1
click at [379, 249] on div at bounding box center [537, 282] width 336 height 84
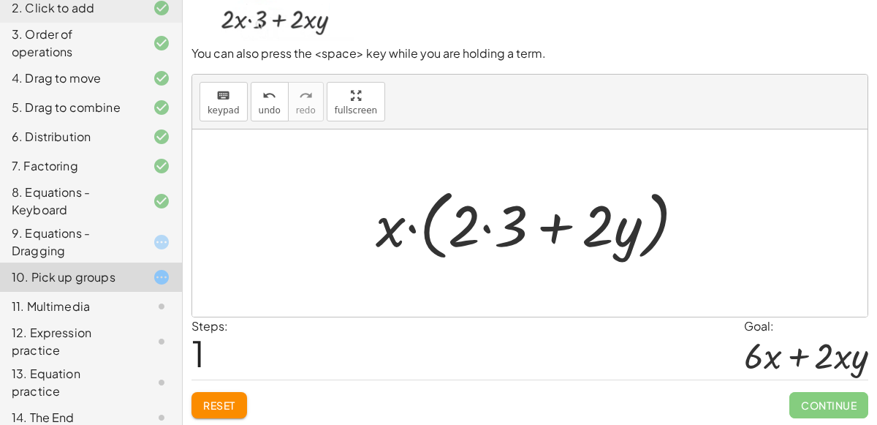
click at [223, 402] on span "Reset" at bounding box center [219, 405] width 32 height 13
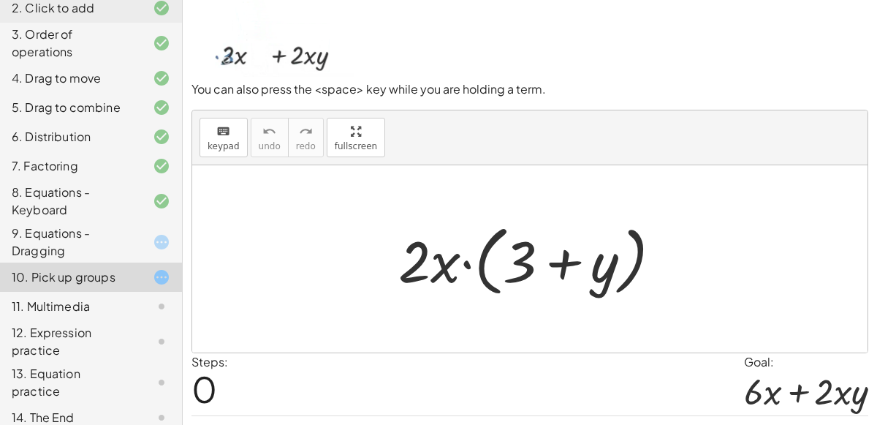
scroll to position [81, 0]
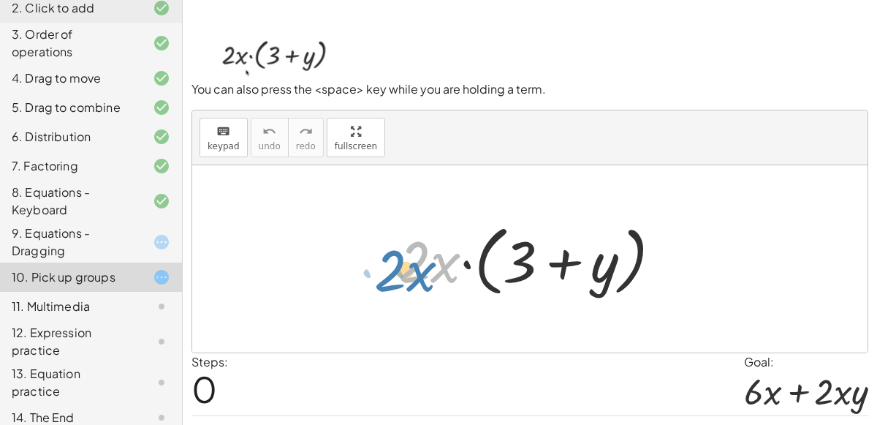
drag, startPoint x: 445, startPoint y: 256, endPoint x: 420, endPoint y: 261, distance: 24.7
click at [420, 261] on div at bounding box center [536, 259] width 290 height 84
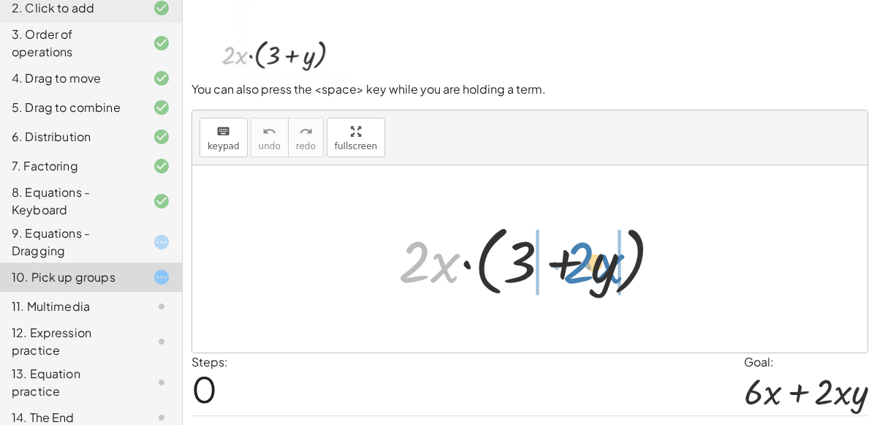
drag, startPoint x: 442, startPoint y: 261, endPoint x: 606, endPoint y: 262, distance: 164.5
click at [606, 262] on div at bounding box center [536, 259] width 290 height 84
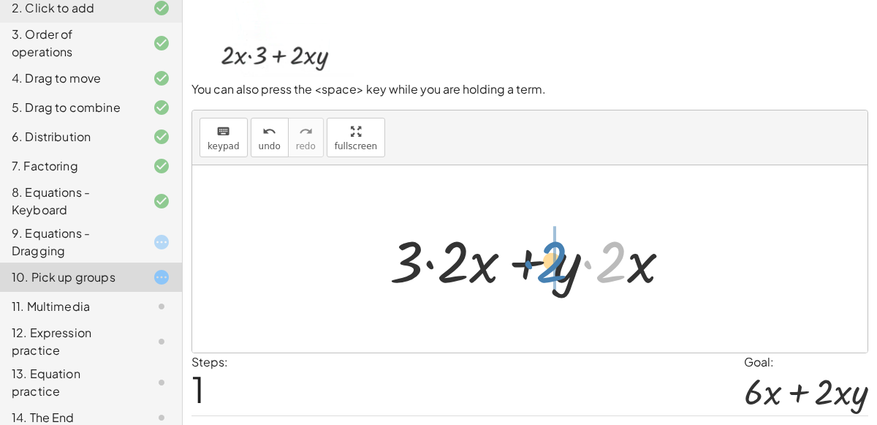
drag, startPoint x: 622, startPoint y: 267, endPoint x: 561, endPoint y: 266, distance: 60.7
click at [561, 266] on div at bounding box center [536, 259] width 308 height 75
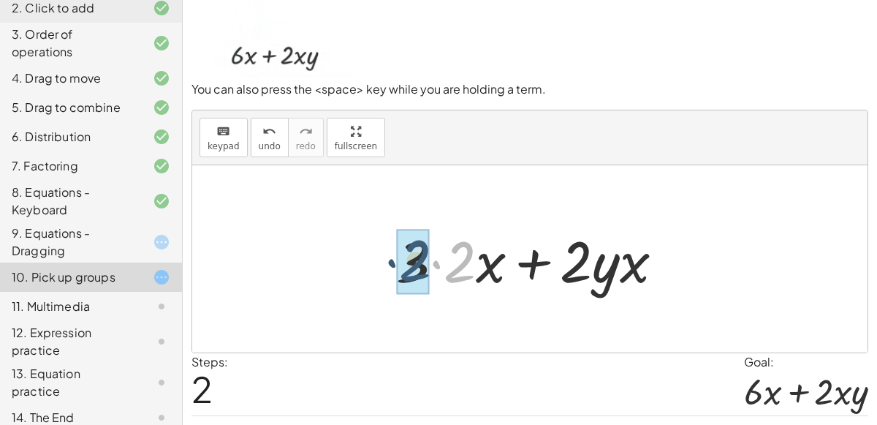
drag, startPoint x: 471, startPoint y: 261, endPoint x: 426, endPoint y: 260, distance: 44.6
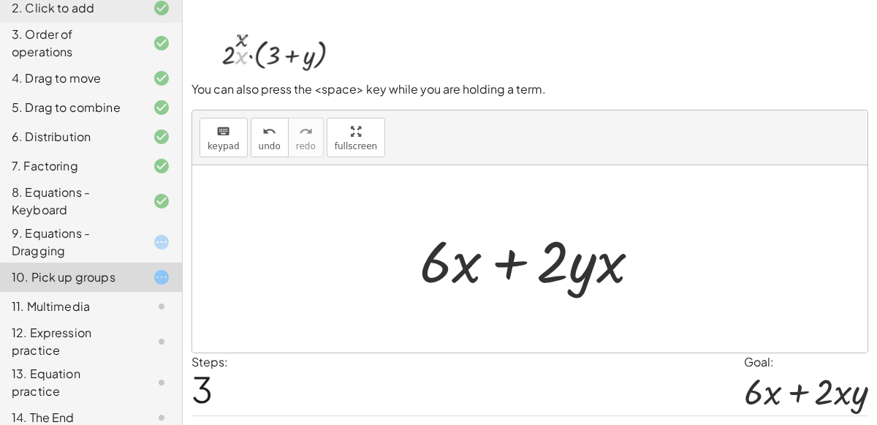
scroll to position [117, 0]
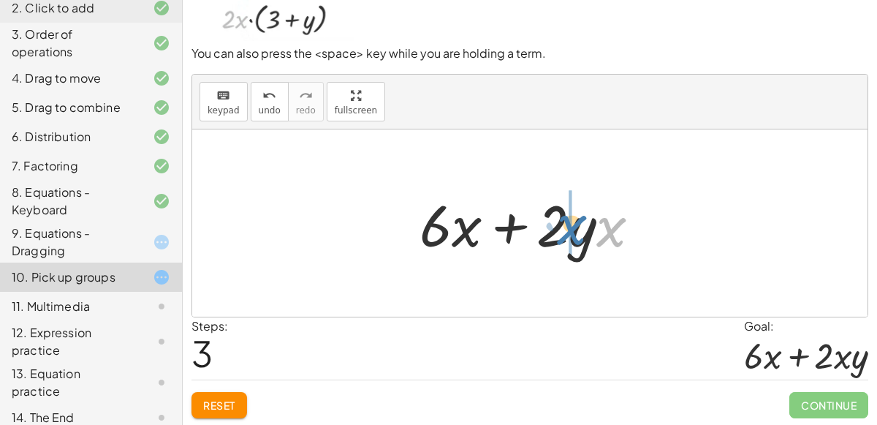
drag, startPoint x: 605, startPoint y: 221, endPoint x: 565, endPoint y: 219, distance: 39.5
click at [565, 219] on div at bounding box center [535, 223] width 247 height 75
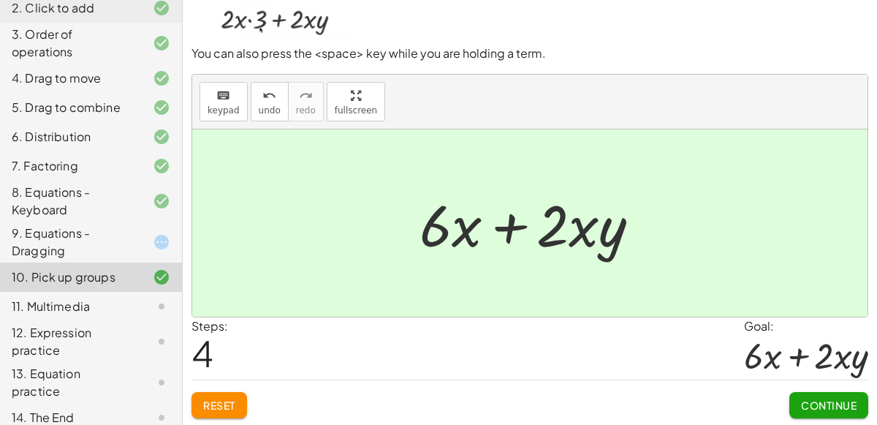
click at [840, 404] on span "Continue" at bounding box center [829, 405] width 56 height 13
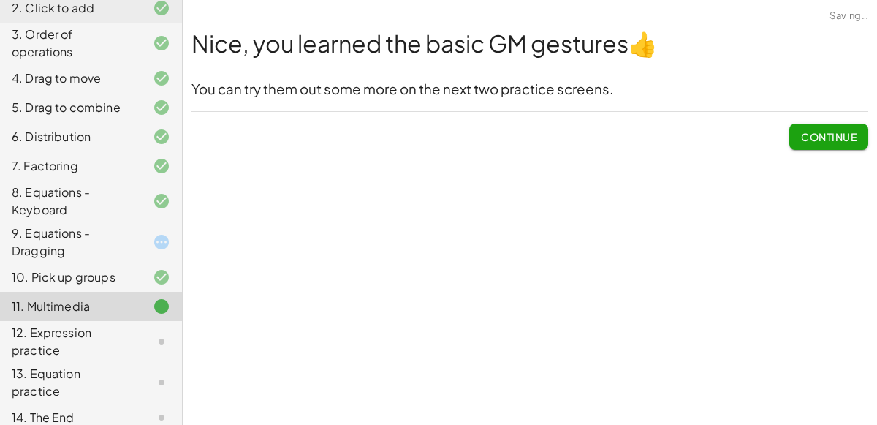
scroll to position [0, 0]
click at [832, 134] on span "Continue" at bounding box center [829, 136] width 56 height 13
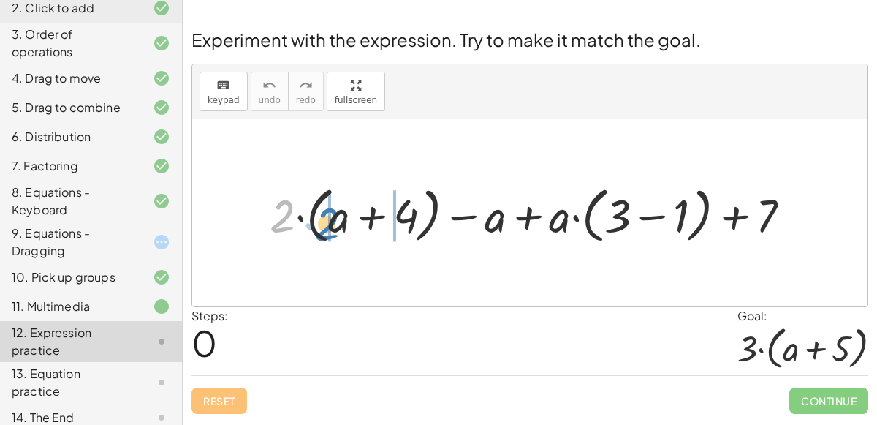
drag, startPoint x: 282, startPoint y: 216, endPoint x: 326, endPoint y: 224, distance: 45.3
click at [326, 224] on div at bounding box center [537, 213] width 548 height 68
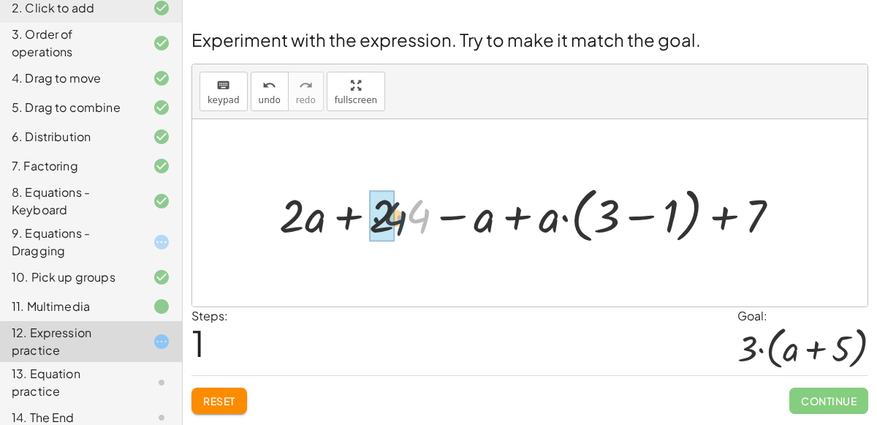
drag, startPoint x: 420, startPoint y: 216, endPoint x: 394, endPoint y: 219, distance: 26.5
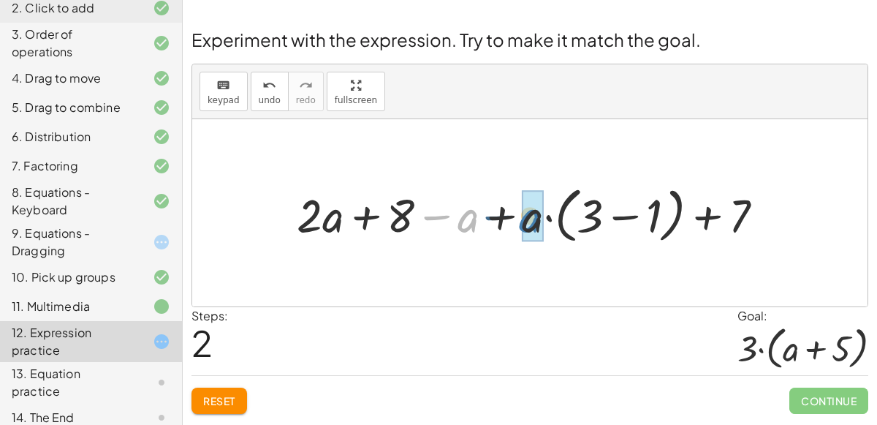
drag, startPoint x: 461, startPoint y: 215, endPoint x: 524, endPoint y: 216, distance: 62.9
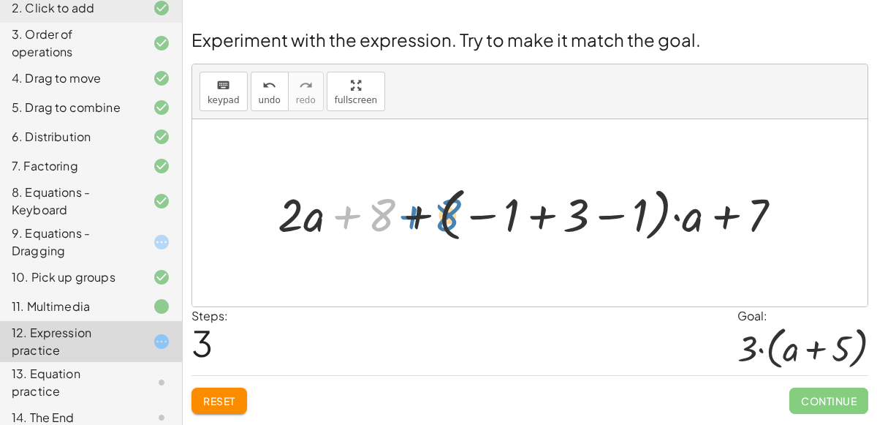
drag, startPoint x: 380, startPoint y: 217, endPoint x: 391, endPoint y: 220, distance: 11.4
click at [391, 220] on div at bounding box center [536, 212] width 531 height 65
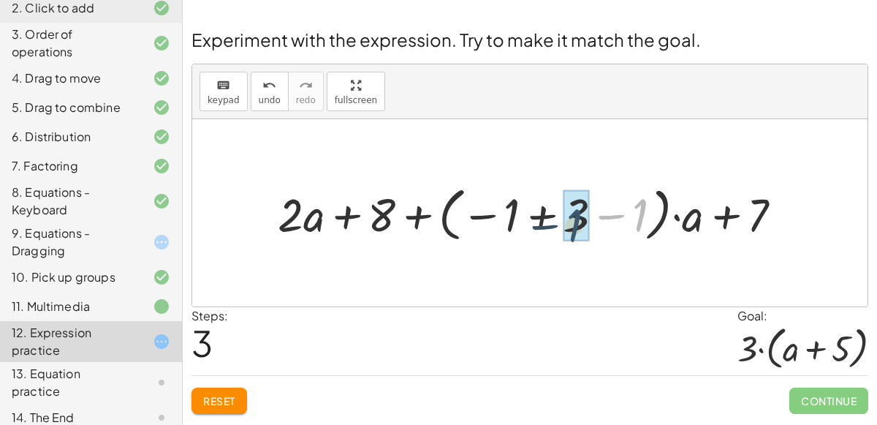
drag, startPoint x: 644, startPoint y: 203, endPoint x: 578, endPoint y: 212, distance: 66.4
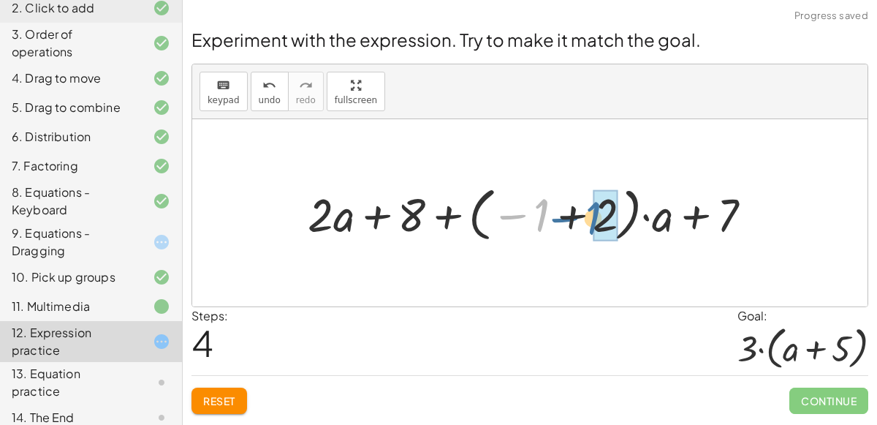
drag, startPoint x: 544, startPoint y: 214, endPoint x: 603, endPoint y: 219, distance: 59.5
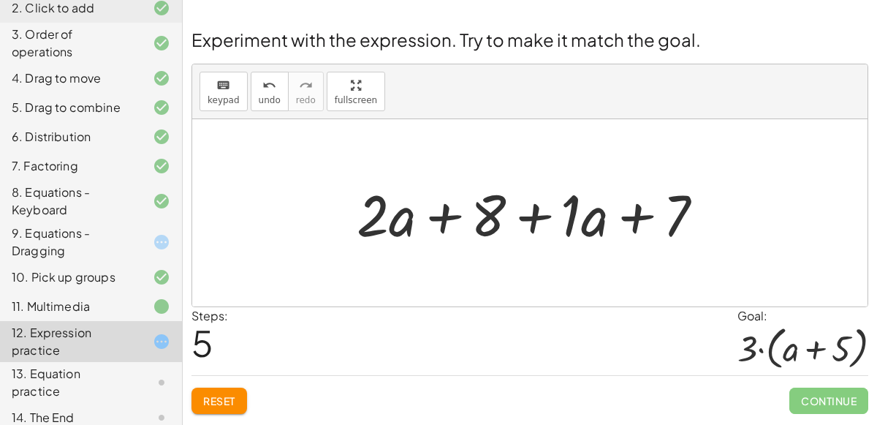
click at [210, 401] on span "Reset" at bounding box center [219, 400] width 32 height 13
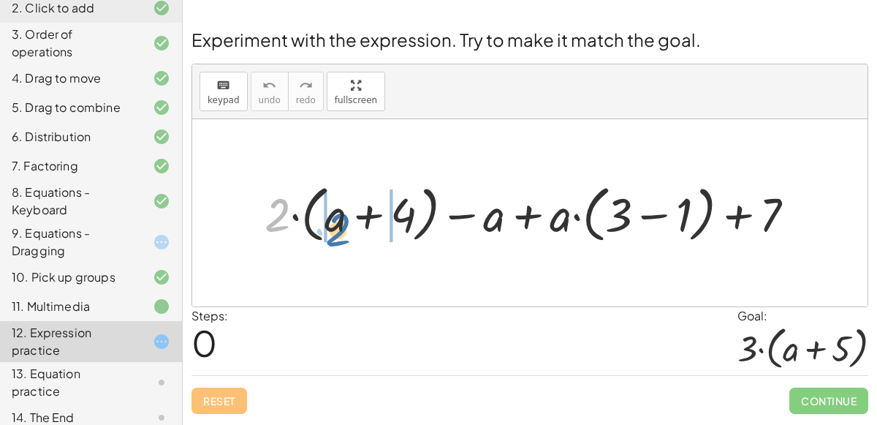
drag, startPoint x: 275, startPoint y: 195, endPoint x: 336, endPoint y: 209, distance: 63.1
click at [336, 209] on div at bounding box center [535, 212] width 557 height 69
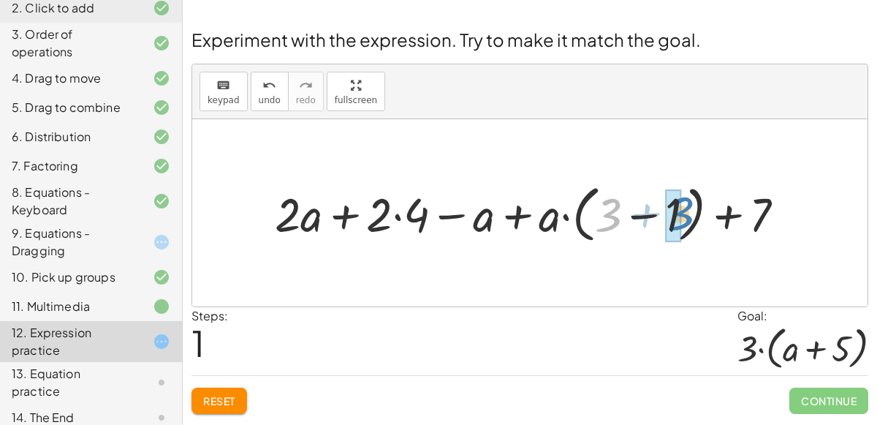
drag, startPoint x: 620, startPoint y: 219, endPoint x: 692, endPoint y: 219, distance: 72.4
click at [692, 219] on div at bounding box center [536, 212] width 537 height 69
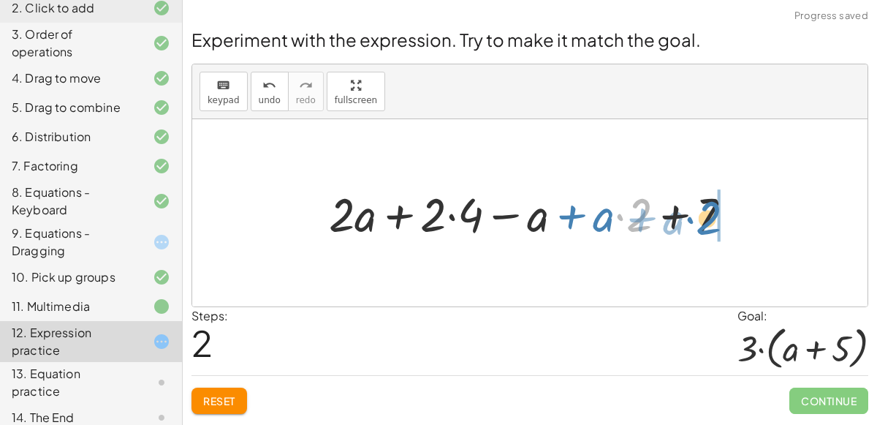
drag, startPoint x: 641, startPoint y: 219, endPoint x: 710, endPoint y: 222, distance: 68.8
click at [710, 222] on div at bounding box center [536, 212] width 429 height 61
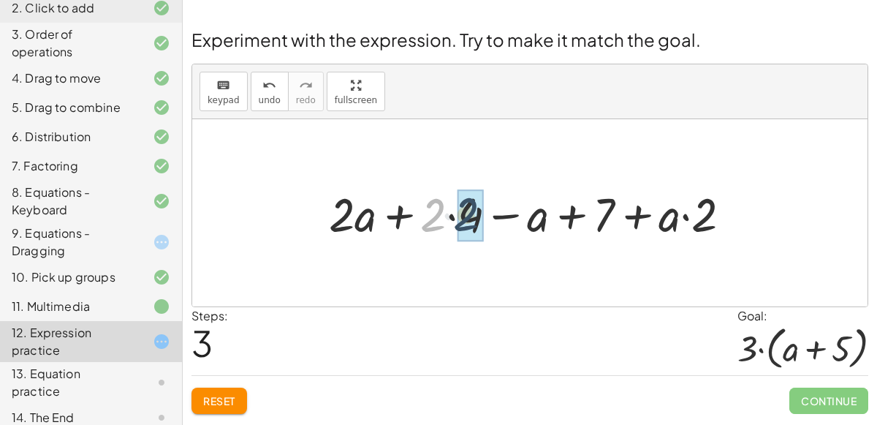
drag, startPoint x: 422, startPoint y: 206, endPoint x: 455, endPoint y: 206, distance: 32.9
click at [455, 206] on div at bounding box center [536, 212] width 429 height 61
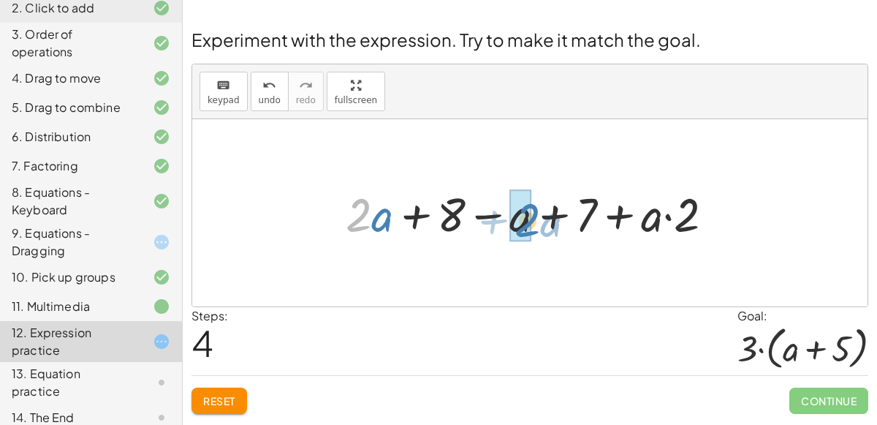
drag, startPoint x: 362, startPoint y: 211, endPoint x: 520, endPoint y: 216, distance: 158.0
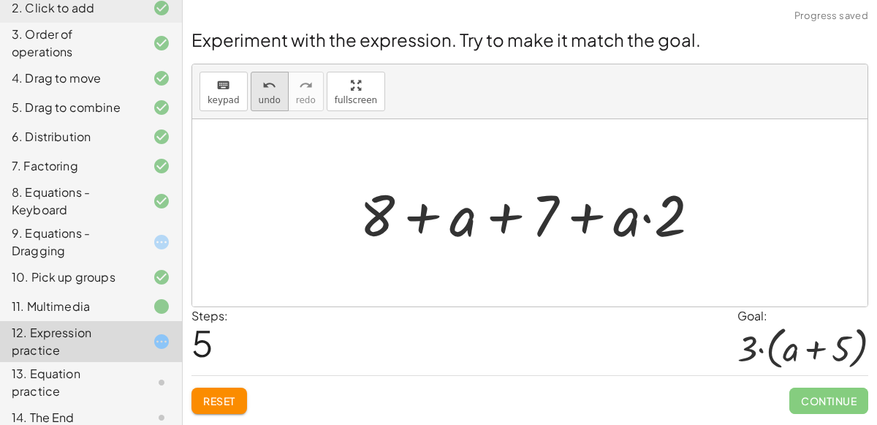
click at [271, 88] on div "undo" at bounding box center [270, 85] width 22 height 18
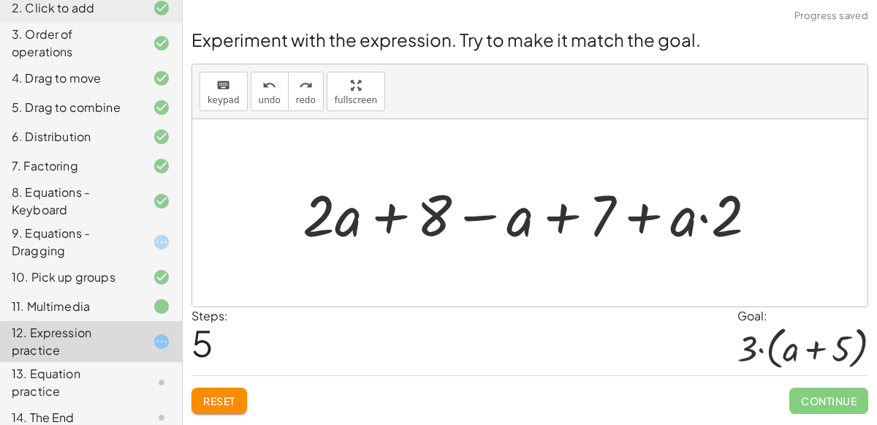
click at [235, 385] on div "Reset Continue" at bounding box center [530, 394] width 677 height 39
click at [223, 396] on span "Reset" at bounding box center [219, 400] width 32 height 13
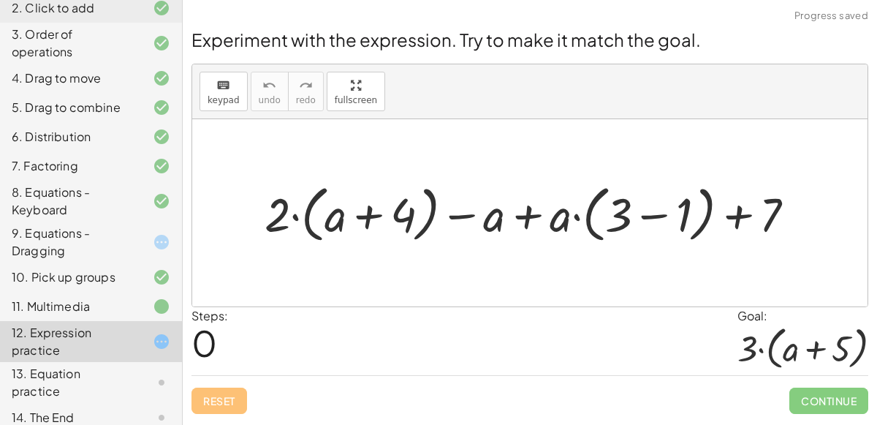
click at [224, 396] on div "Reset Continue" at bounding box center [530, 394] width 677 height 39
drag, startPoint x: 497, startPoint y: 219, endPoint x: 550, endPoint y: 225, distance: 53.1
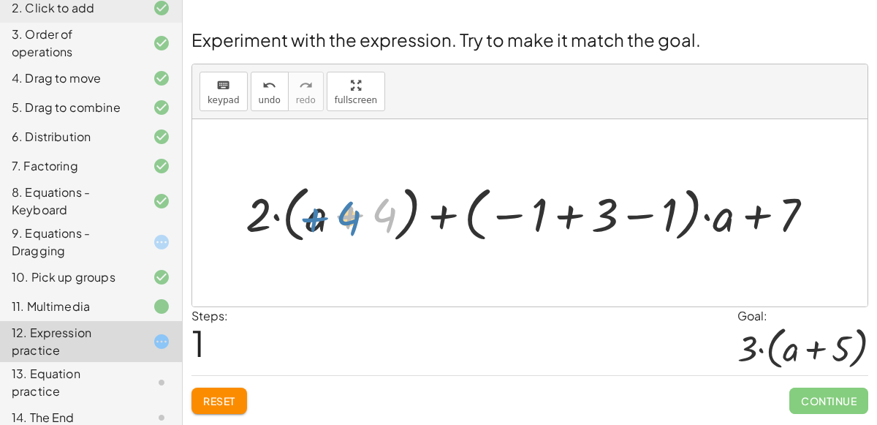
drag, startPoint x: 394, startPoint y: 214, endPoint x: 378, endPoint y: 219, distance: 17.1
click at [378, 219] on div at bounding box center [535, 212] width 595 height 69
drag, startPoint x: 322, startPoint y: 217, endPoint x: 397, endPoint y: 212, distance: 74.8
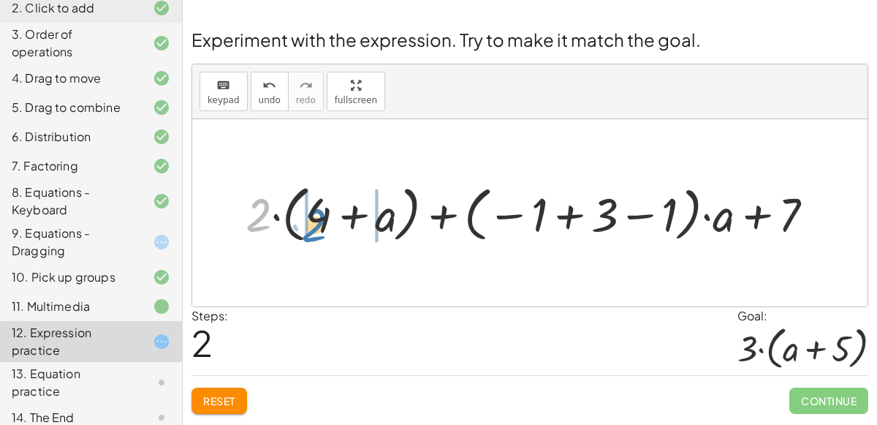
drag, startPoint x: 259, startPoint y: 206, endPoint x: 314, endPoint y: 216, distance: 55.7
click at [314, 216] on div at bounding box center [535, 212] width 595 height 69
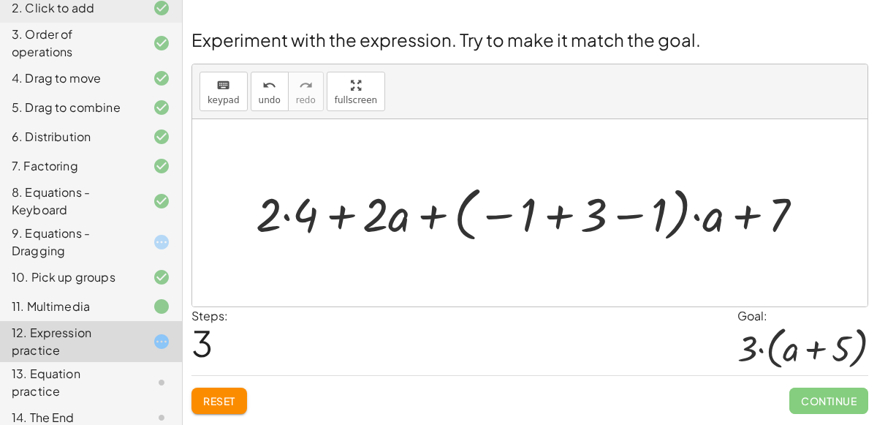
click at [222, 409] on button "Reset" at bounding box center [220, 401] width 56 height 26
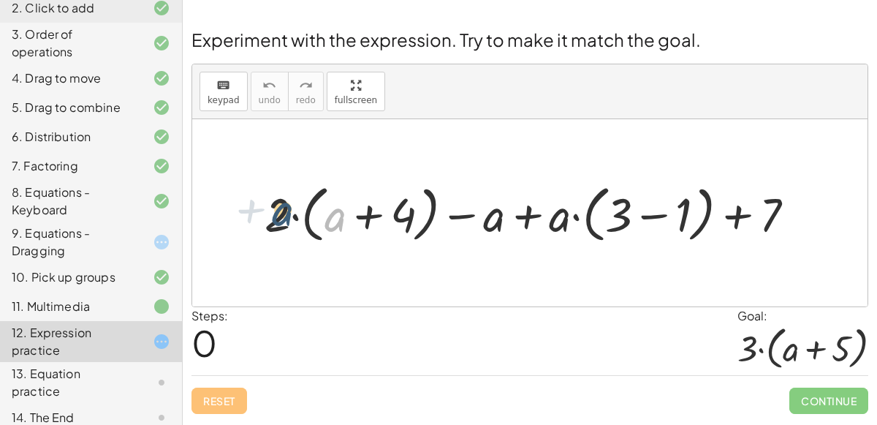
drag, startPoint x: 336, startPoint y: 215, endPoint x: 282, endPoint y: 209, distance: 54.4
click at [282, 209] on div at bounding box center [535, 212] width 556 height 69
drag, startPoint x: 326, startPoint y: 216, endPoint x: 273, endPoint y: 215, distance: 53.4
click at [273, 215] on div at bounding box center [535, 212] width 556 height 69
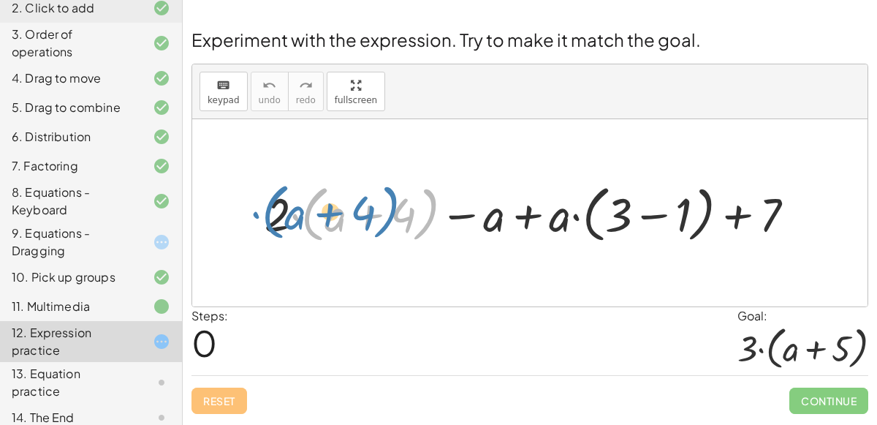
drag, startPoint x: 319, startPoint y: 219, endPoint x: 279, endPoint y: 217, distance: 40.3
click at [279, 217] on div at bounding box center [535, 212] width 556 height 69
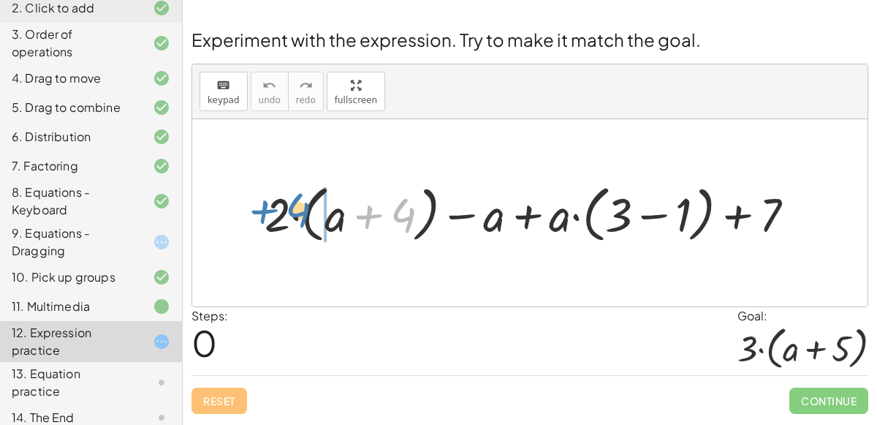
drag, startPoint x: 350, startPoint y: 219, endPoint x: 246, endPoint y: 212, distance: 104.8
click at [246, 212] on div "+ 4 + · 2 · ( + a + 4 ) − a + · a · ( + 3 − 1 ) + 7" at bounding box center [530, 213] width 575 height 76
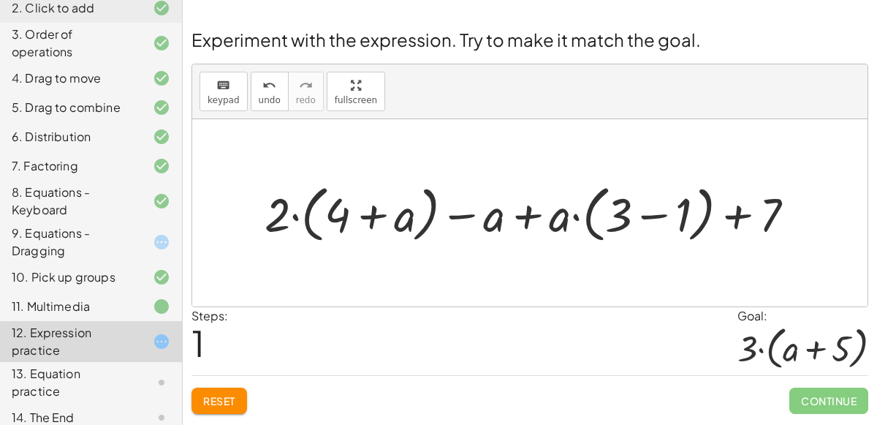
click at [232, 397] on span "Reset" at bounding box center [219, 400] width 32 height 13
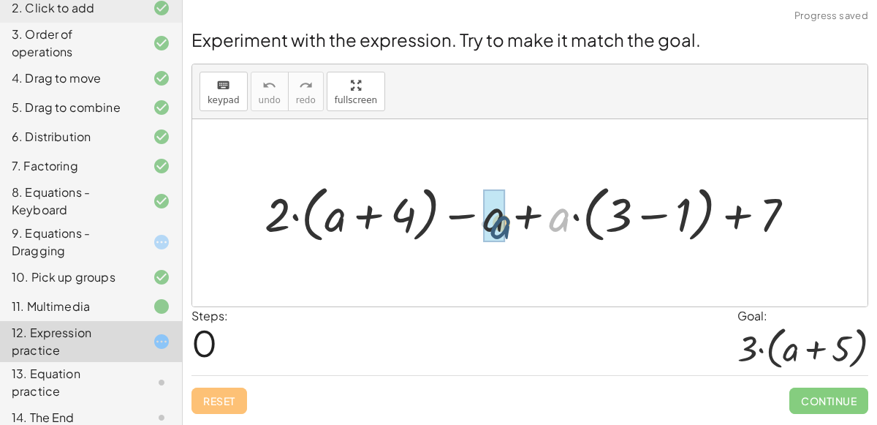
drag, startPoint x: 552, startPoint y: 216, endPoint x: 494, endPoint y: 223, distance: 58.9
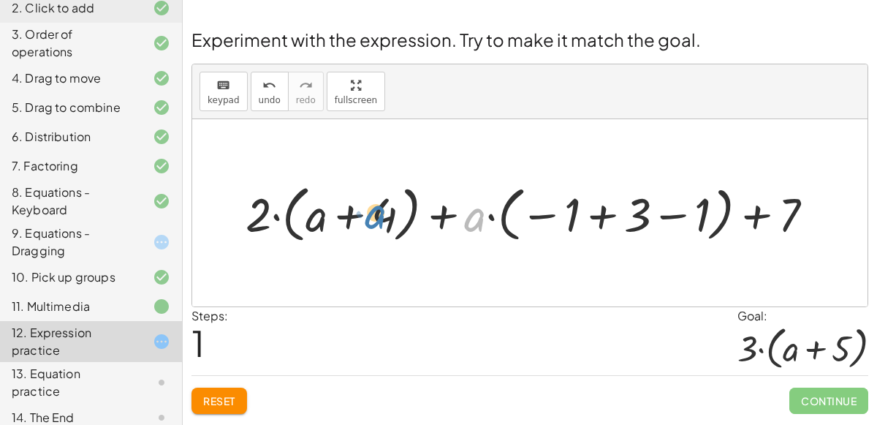
drag, startPoint x: 466, startPoint y: 217, endPoint x: 366, endPoint y: 214, distance: 99.5
click at [366, 214] on div at bounding box center [535, 212] width 594 height 69
drag, startPoint x: 317, startPoint y: 213, endPoint x: 442, endPoint y: 214, distance: 124.3
click at [442, 214] on div at bounding box center [535, 212] width 594 height 69
drag, startPoint x: 392, startPoint y: 214, endPoint x: 336, endPoint y: 216, distance: 55.6
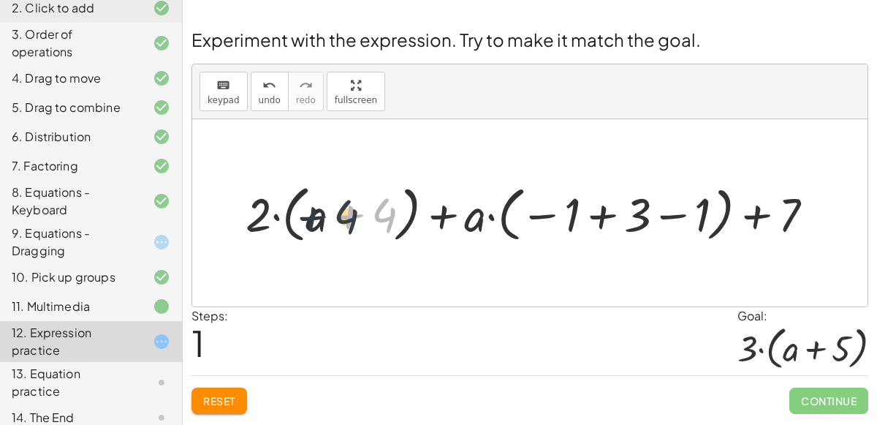
click at [336, 216] on div at bounding box center [535, 212] width 594 height 69
drag, startPoint x: 309, startPoint y: 209, endPoint x: 389, endPoint y: 213, distance: 79.8
click at [389, 213] on div at bounding box center [535, 212] width 594 height 69
click at [233, 394] on span "Reset" at bounding box center [219, 400] width 32 height 13
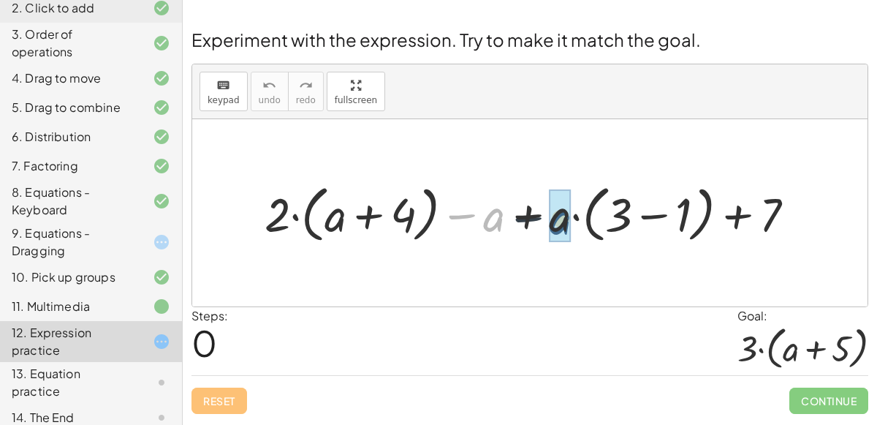
drag, startPoint x: 497, startPoint y: 219, endPoint x: 564, endPoint y: 222, distance: 67.3
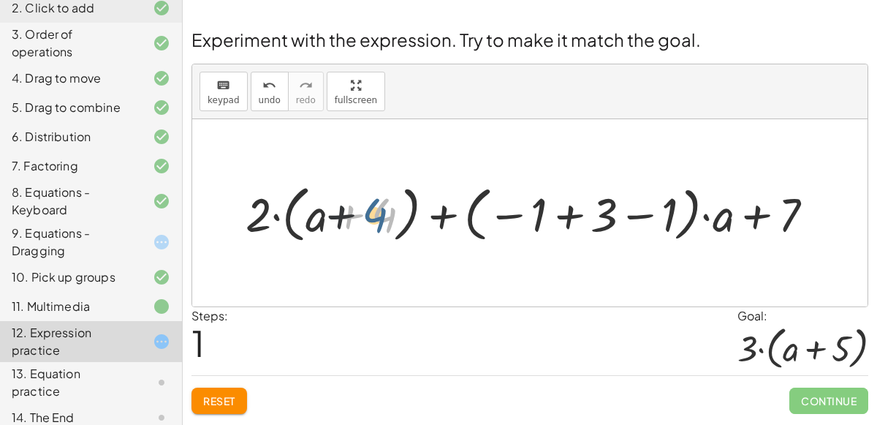
drag, startPoint x: 391, startPoint y: 206, endPoint x: 382, endPoint y: 206, distance: 8.8
click at [382, 206] on div at bounding box center [535, 212] width 594 height 69
drag, startPoint x: 386, startPoint y: 209, endPoint x: 336, endPoint y: 216, distance: 51.0
click at [336, 216] on div at bounding box center [535, 212] width 594 height 69
drag, startPoint x: 257, startPoint y: 220, endPoint x: 311, endPoint y: 218, distance: 53.4
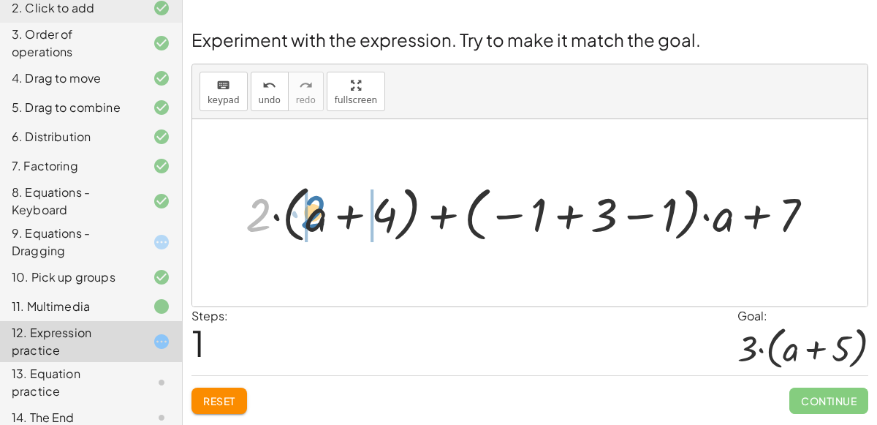
click at [311, 218] on div at bounding box center [535, 212] width 594 height 69
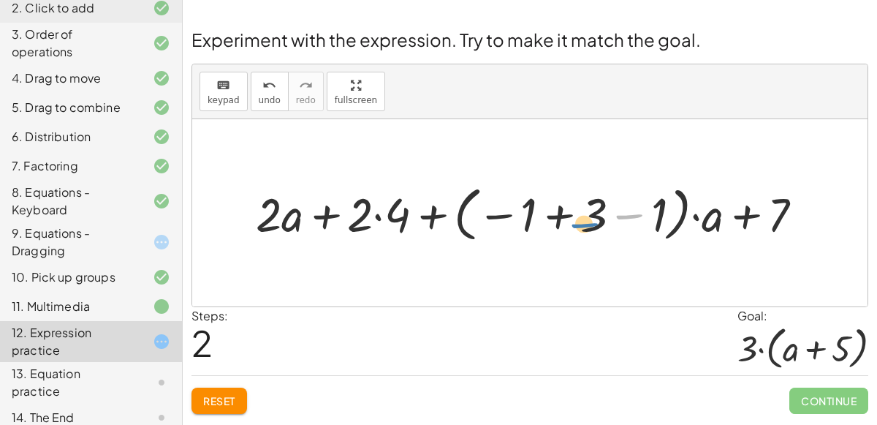
drag, startPoint x: 649, startPoint y: 200, endPoint x: 608, endPoint y: 210, distance: 42.0
click at [608, 210] on div at bounding box center [536, 213] width 574 height 67
drag, startPoint x: 525, startPoint y: 214, endPoint x: 609, endPoint y: 219, distance: 84.3
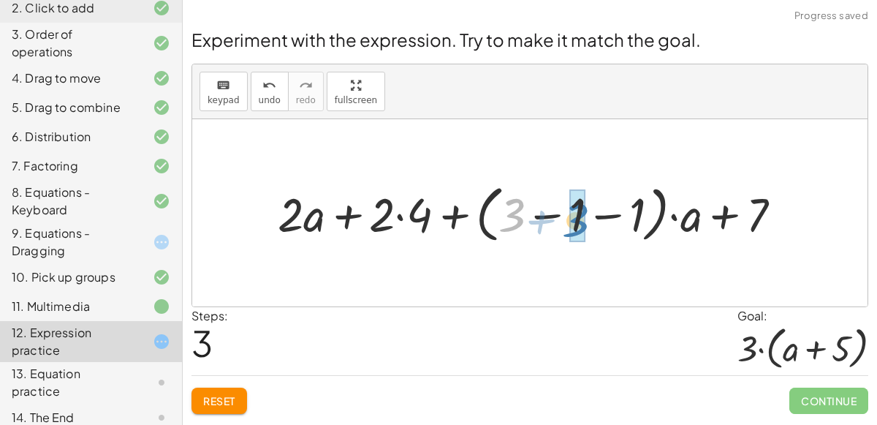
drag, startPoint x: 518, startPoint y: 215, endPoint x: 583, endPoint y: 222, distance: 65.5
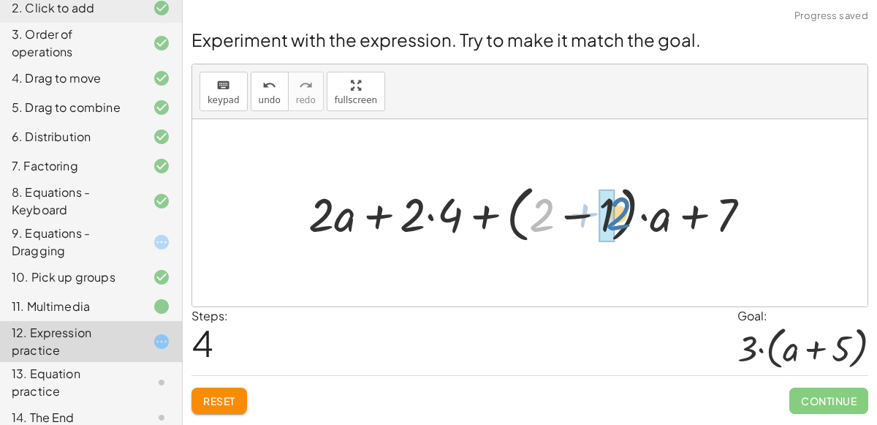
drag, startPoint x: 547, startPoint y: 217, endPoint x: 624, endPoint y: 216, distance: 76.8
click at [624, 216] on div at bounding box center [535, 212] width 469 height 69
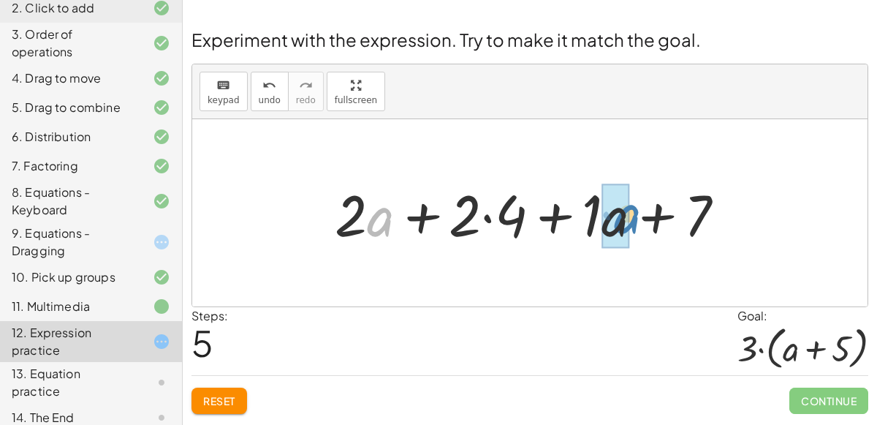
drag, startPoint x: 371, startPoint y: 210, endPoint x: 615, endPoint y: 208, distance: 243.5
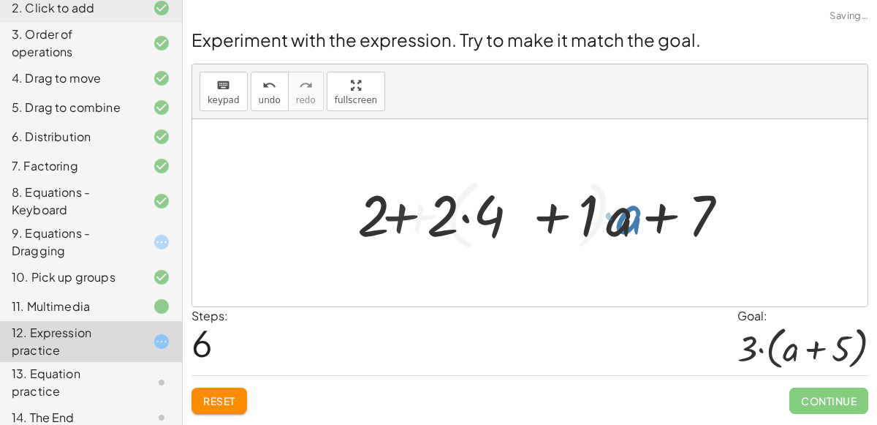
click at [615, 208] on div at bounding box center [536, 213] width 461 height 84
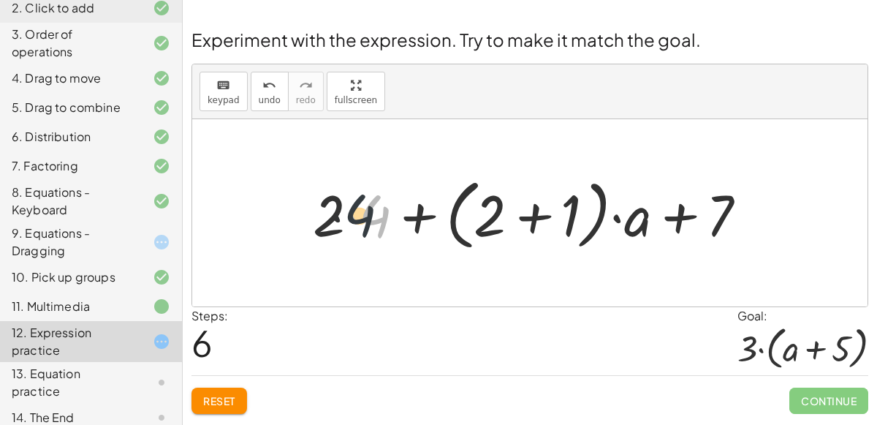
drag, startPoint x: 376, startPoint y: 224, endPoint x: 348, endPoint y: 223, distance: 27.8
click at [348, 223] on div at bounding box center [536, 213] width 461 height 84
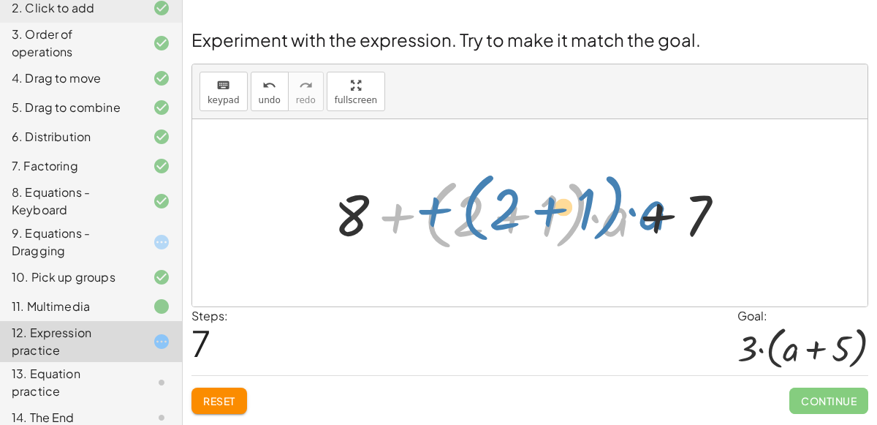
drag, startPoint x: 389, startPoint y: 224, endPoint x: 421, endPoint y: 216, distance: 33.2
click at [421, 216] on div at bounding box center [536, 213] width 418 height 84
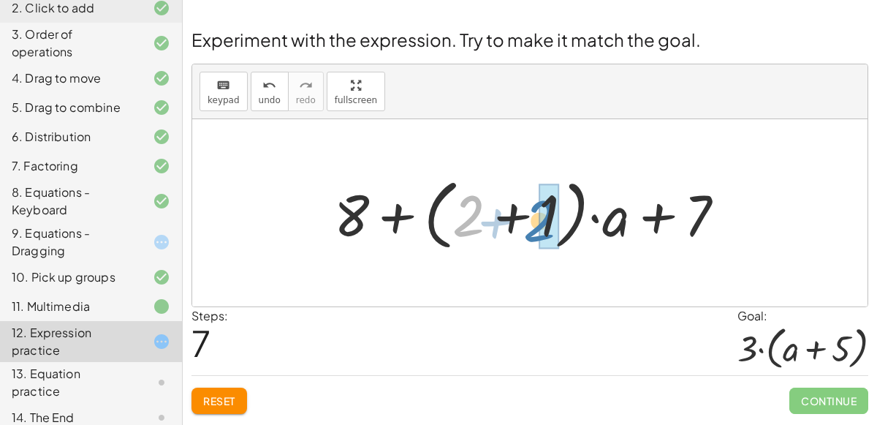
drag, startPoint x: 476, startPoint y: 200, endPoint x: 548, endPoint y: 205, distance: 71.8
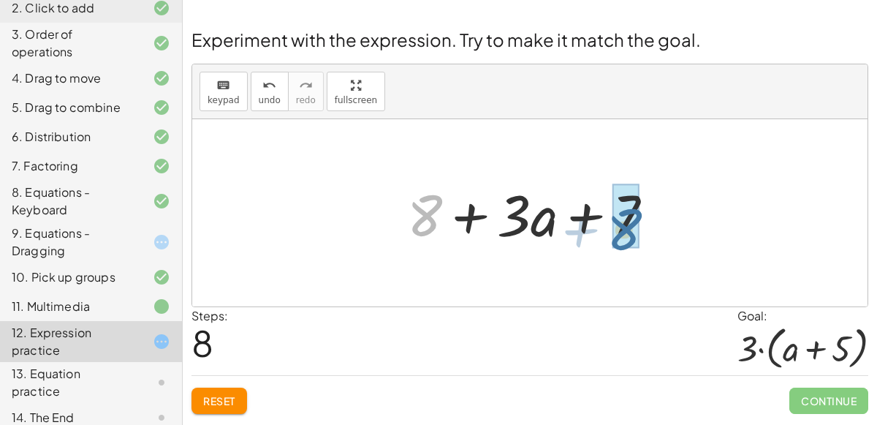
drag, startPoint x: 422, startPoint y: 213, endPoint x: 622, endPoint y: 227, distance: 200.8
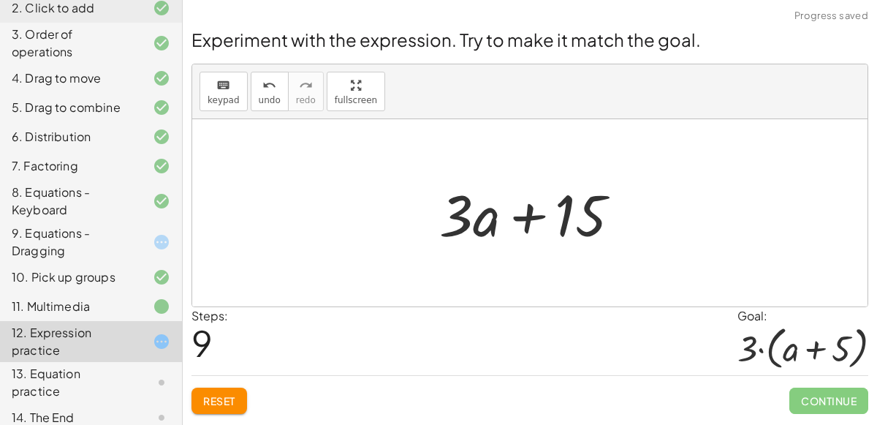
click at [208, 396] on span "Reset" at bounding box center [219, 400] width 32 height 13
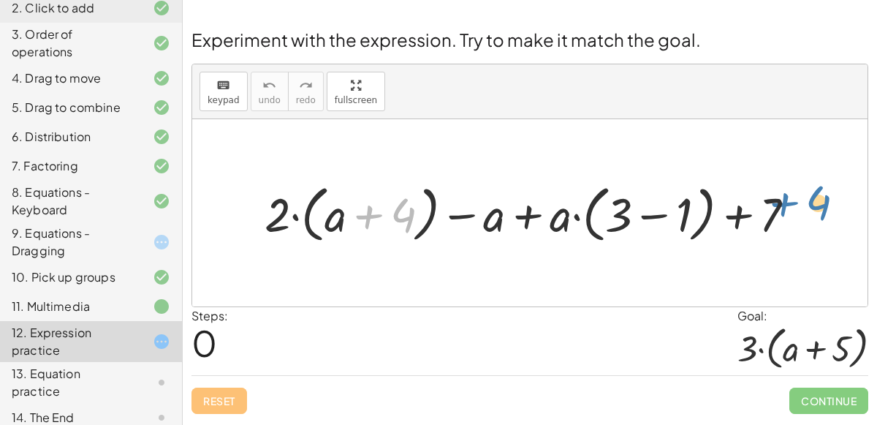
drag, startPoint x: 401, startPoint y: 224, endPoint x: 790, endPoint y: 212, distance: 389.2
click at [790, 212] on div at bounding box center [535, 212] width 557 height 69
drag, startPoint x: 401, startPoint y: 222, endPoint x: 396, endPoint y: 230, distance: 9.5
click at [396, 230] on div at bounding box center [535, 212] width 557 height 69
drag, startPoint x: 336, startPoint y: 222, endPoint x: 361, endPoint y: 229, distance: 26.6
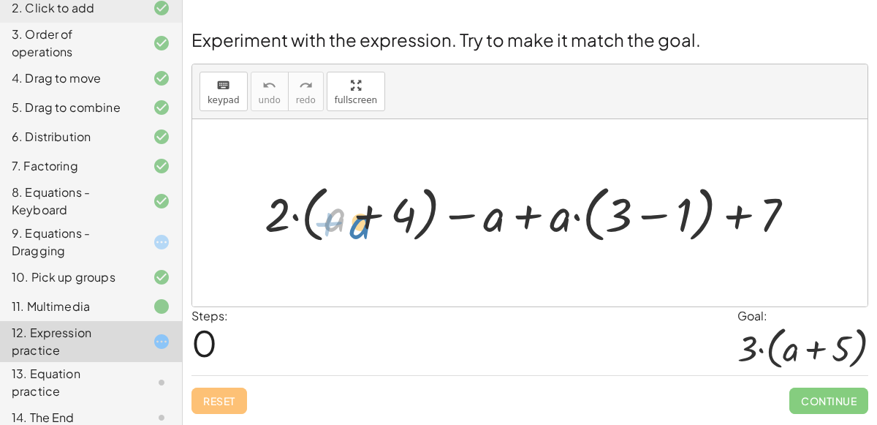
click at [361, 229] on div at bounding box center [535, 212] width 557 height 69
drag, startPoint x: 399, startPoint y: 224, endPoint x: 404, endPoint y: 231, distance: 8.9
click at [404, 231] on div at bounding box center [535, 212] width 557 height 69
drag, startPoint x: 279, startPoint y: 211, endPoint x: 320, endPoint y: 213, distance: 40.3
click at [320, 213] on div at bounding box center [535, 212] width 557 height 69
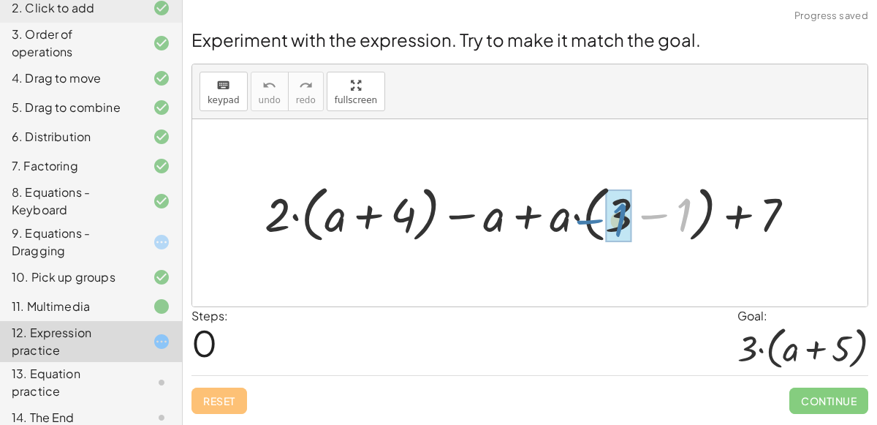
drag, startPoint x: 692, startPoint y: 215, endPoint x: 627, endPoint y: 220, distance: 64.6
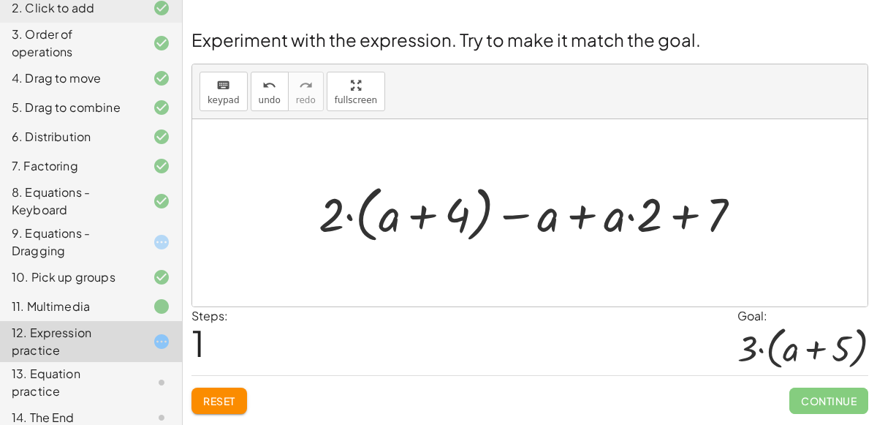
click at [230, 402] on span "Reset" at bounding box center [219, 400] width 32 height 13
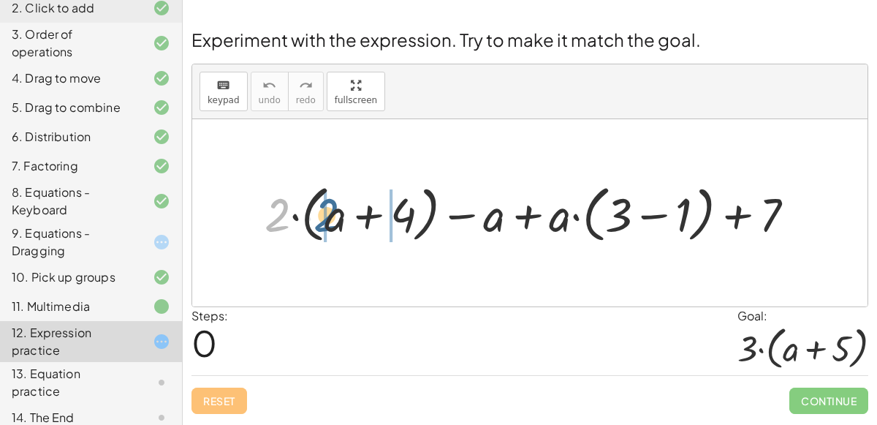
drag, startPoint x: 275, startPoint y: 215, endPoint x: 324, endPoint y: 215, distance: 49.0
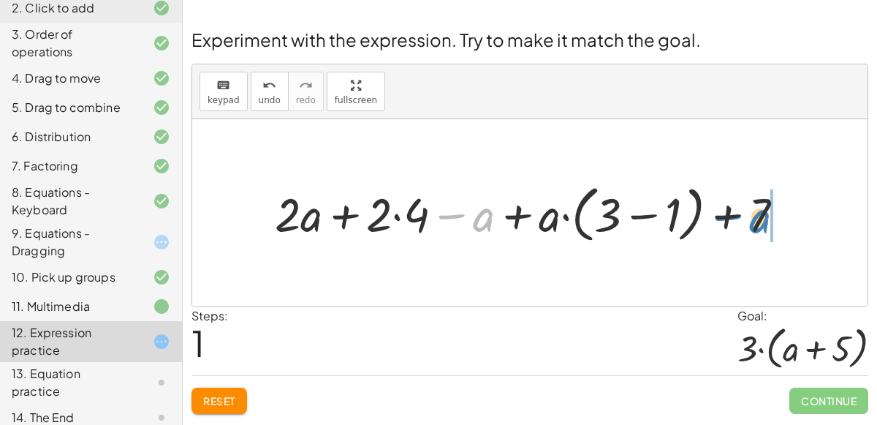
drag, startPoint x: 485, startPoint y: 218, endPoint x: 760, endPoint y: 219, distance: 275.0
click at [760, 219] on div at bounding box center [536, 212] width 536 height 69
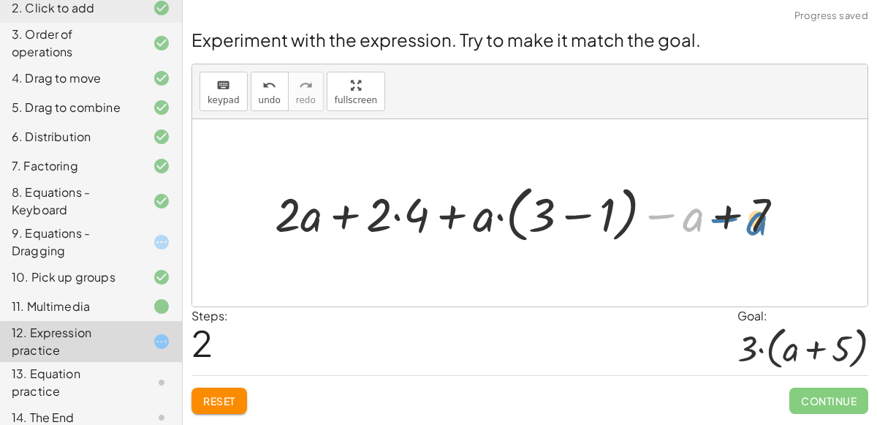
drag, startPoint x: 684, startPoint y: 224, endPoint x: 748, endPoint y: 228, distance: 63.7
click at [748, 228] on div at bounding box center [536, 212] width 536 height 69
drag, startPoint x: 666, startPoint y: 218, endPoint x: 467, endPoint y: 227, distance: 199.1
click at [467, 227] on div at bounding box center [536, 212] width 536 height 69
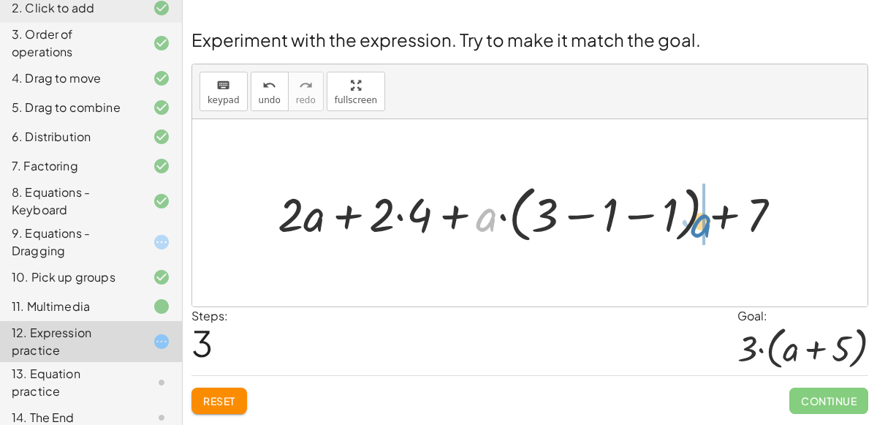
drag, startPoint x: 488, startPoint y: 214, endPoint x: 703, endPoint y: 219, distance: 215.0
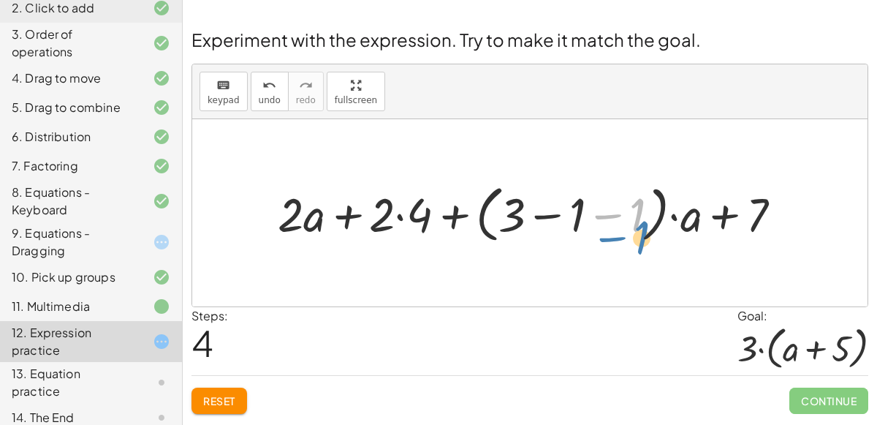
drag, startPoint x: 637, startPoint y: 209, endPoint x: 641, endPoint y: 231, distance: 22.4
click at [641, 231] on div at bounding box center [536, 212] width 530 height 69
drag, startPoint x: 681, startPoint y: 218, endPoint x: 614, endPoint y: 212, distance: 67.5
click at [614, 212] on div at bounding box center [536, 212] width 530 height 69
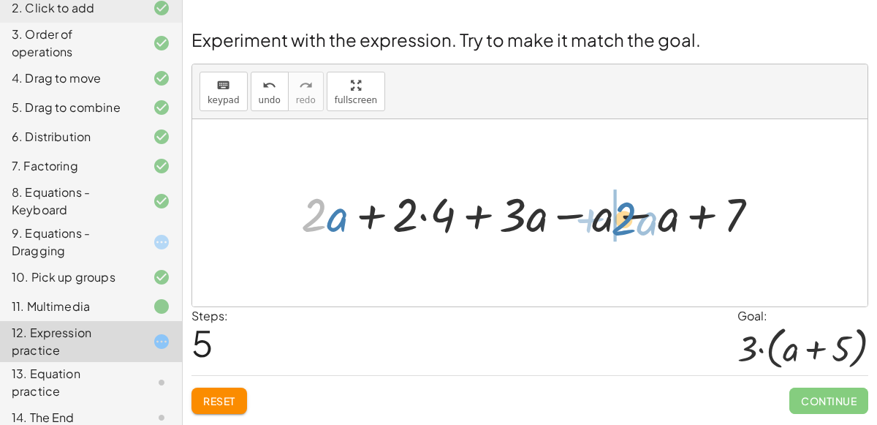
drag, startPoint x: 312, startPoint y: 203, endPoint x: 619, endPoint y: 206, distance: 307.9
click at [619, 206] on div at bounding box center [536, 212] width 484 height 61
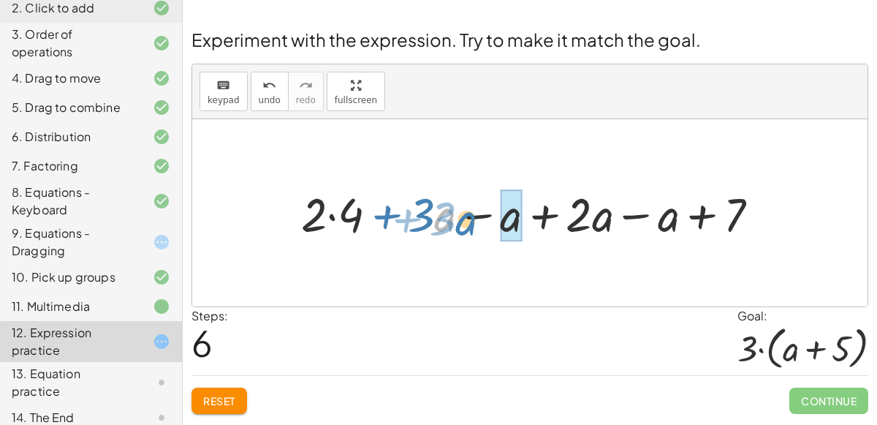
drag, startPoint x: 438, startPoint y: 220, endPoint x: 450, endPoint y: 222, distance: 12.5
click at [450, 222] on div at bounding box center [536, 212] width 484 height 61
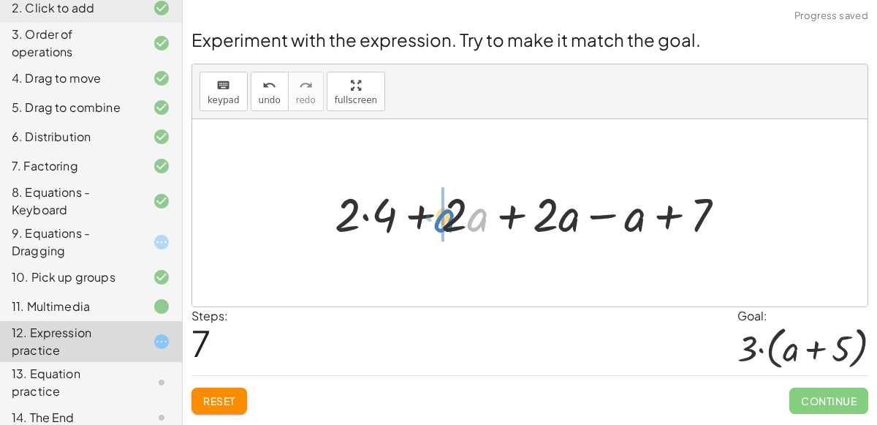
drag, startPoint x: 478, startPoint y: 223, endPoint x: 445, endPoint y: 224, distance: 32.9
click at [445, 224] on div at bounding box center [537, 212] width 418 height 61
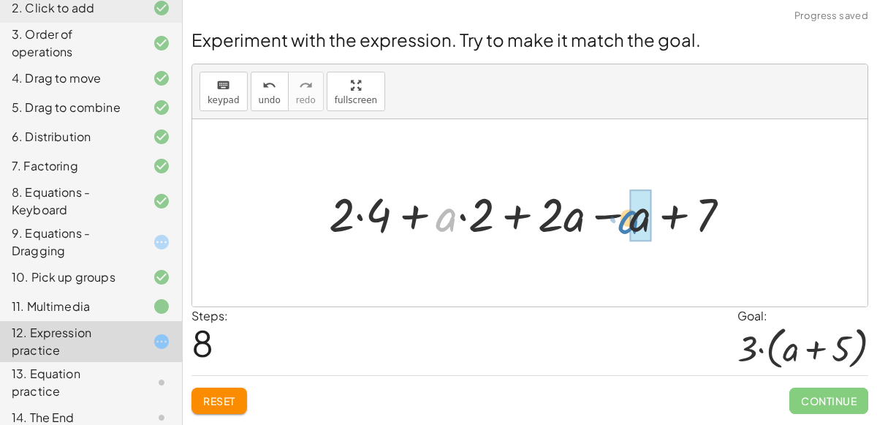
drag, startPoint x: 445, startPoint y: 224, endPoint x: 627, endPoint y: 225, distance: 182.8
click at [627, 225] on div at bounding box center [536, 212] width 429 height 61
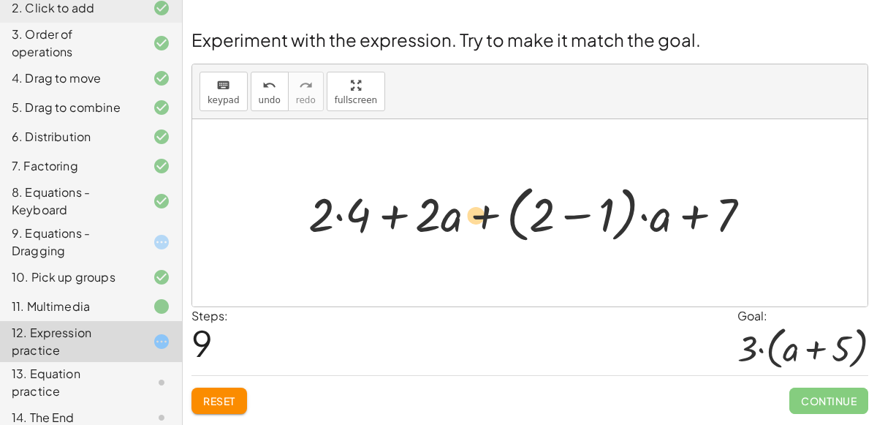
drag, startPoint x: 575, startPoint y: 216, endPoint x: 475, endPoint y: 216, distance: 99.5
click at [475, 216] on div at bounding box center [535, 212] width 469 height 69
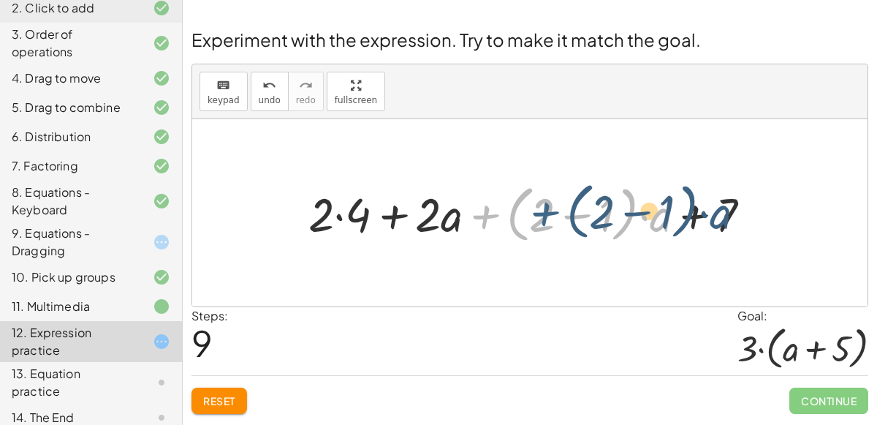
drag, startPoint x: 478, startPoint y: 216, endPoint x: 535, endPoint y: 214, distance: 57.1
click at [535, 214] on div at bounding box center [535, 212] width 469 height 69
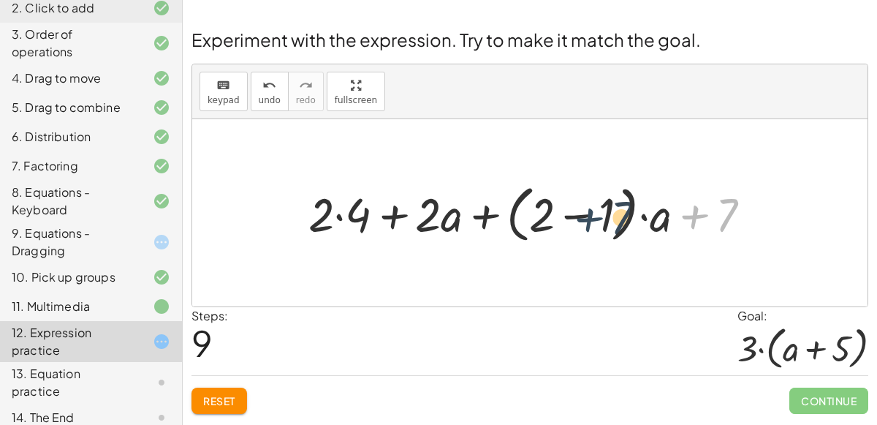
drag, startPoint x: 695, startPoint y: 215, endPoint x: 576, endPoint y: 216, distance: 118.5
click at [576, 216] on div at bounding box center [535, 212] width 469 height 69
drag, startPoint x: 577, startPoint y: 214, endPoint x: 462, endPoint y: 222, distance: 115.0
click at [462, 222] on div at bounding box center [535, 212] width 469 height 69
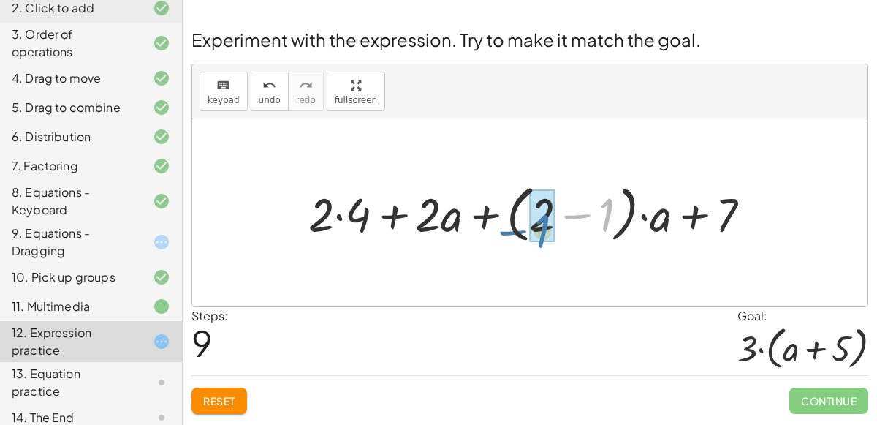
drag, startPoint x: 583, startPoint y: 215, endPoint x: 518, endPoint y: 230, distance: 66.7
click at [518, 230] on div at bounding box center [535, 212] width 469 height 69
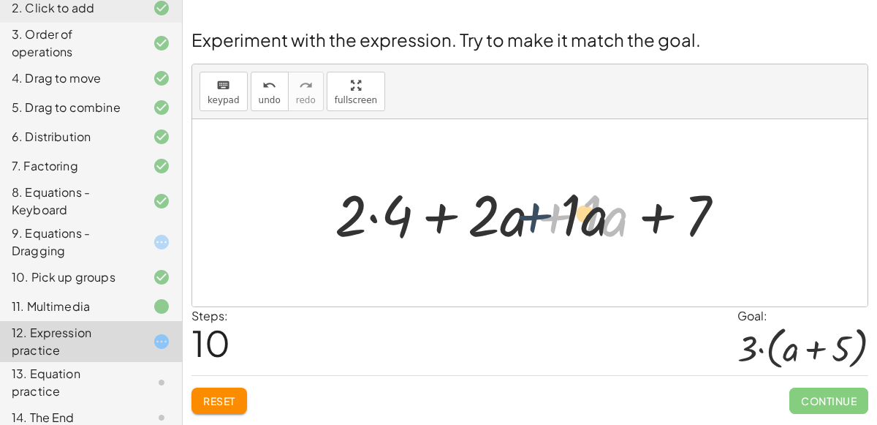
drag, startPoint x: 578, startPoint y: 212, endPoint x: 527, endPoint y: 210, distance: 50.5
click at [527, 210] on div at bounding box center [536, 212] width 417 height 75
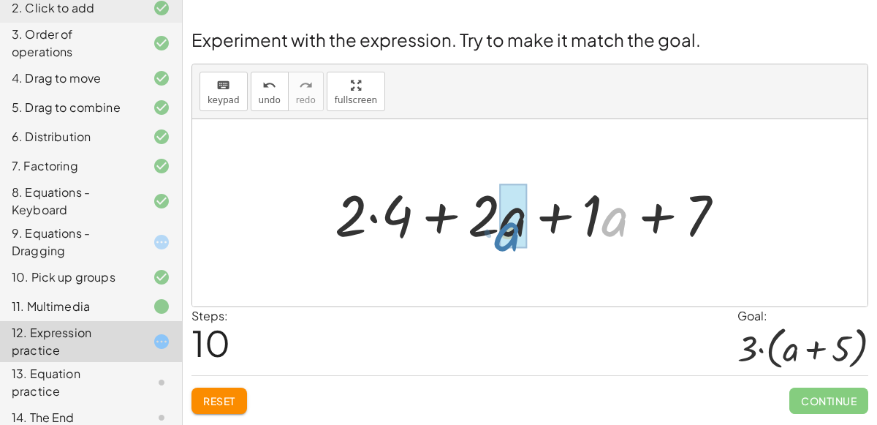
drag, startPoint x: 607, startPoint y: 208, endPoint x: 499, endPoint y: 222, distance: 108.3
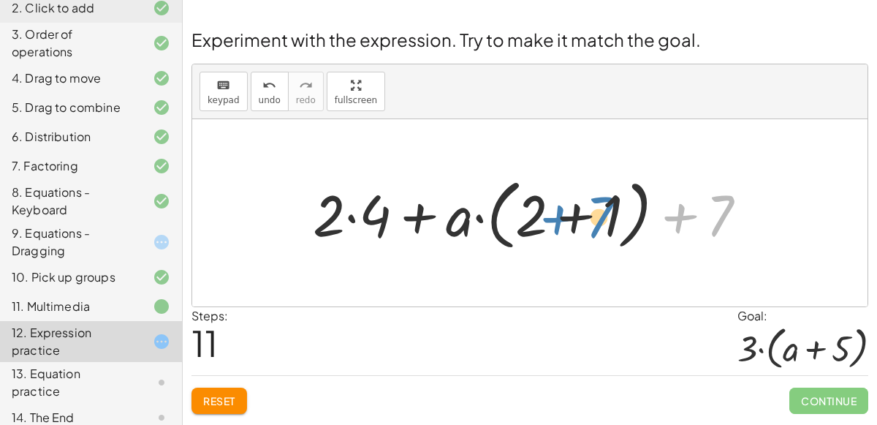
drag, startPoint x: 719, startPoint y: 223, endPoint x: 589, endPoint y: 224, distance: 129.4
click at [589, 224] on div at bounding box center [536, 213] width 461 height 84
click at [229, 400] on span "Reset" at bounding box center [219, 400] width 32 height 13
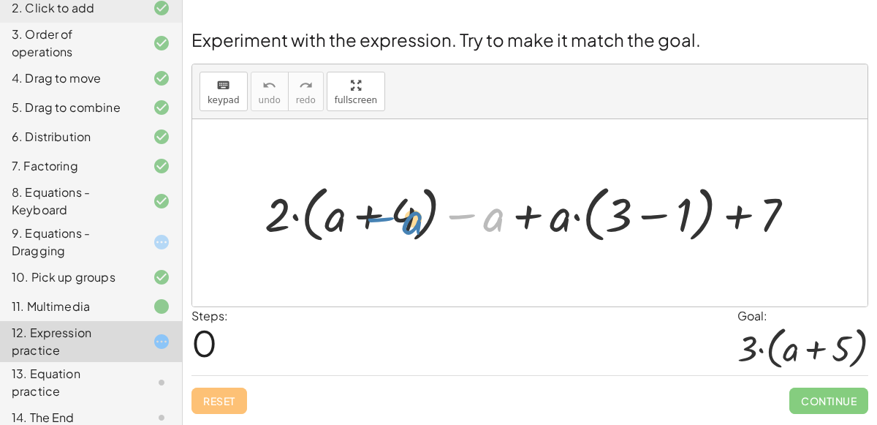
drag, startPoint x: 487, startPoint y: 222, endPoint x: 406, endPoint y: 224, distance: 81.2
click at [406, 224] on div at bounding box center [535, 212] width 557 height 69
drag, startPoint x: 551, startPoint y: 219, endPoint x: 643, endPoint y: 264, distance: 102.4
click at [643, 264] on div "· a + · ( + 3 − 1 ) + · 2 · ( + a + 4 ) − a + · a · ( + 3 − 1 ) + 7" at bounding box center [530, 212] width 676 height 187
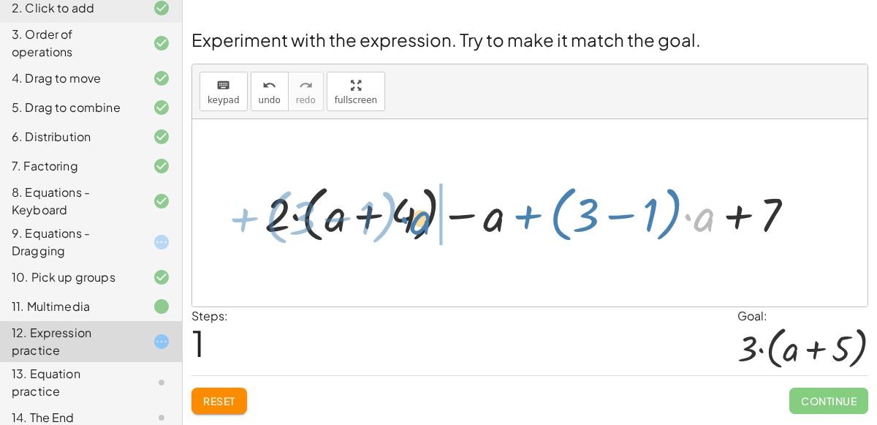
drag, startPoint x: 699, startPoint y: 225, endPoint x: 415, endPoint y: 228, distance: 283.7
click at [415, 228] on div at bounding box center [535, 212] width 557 height 69
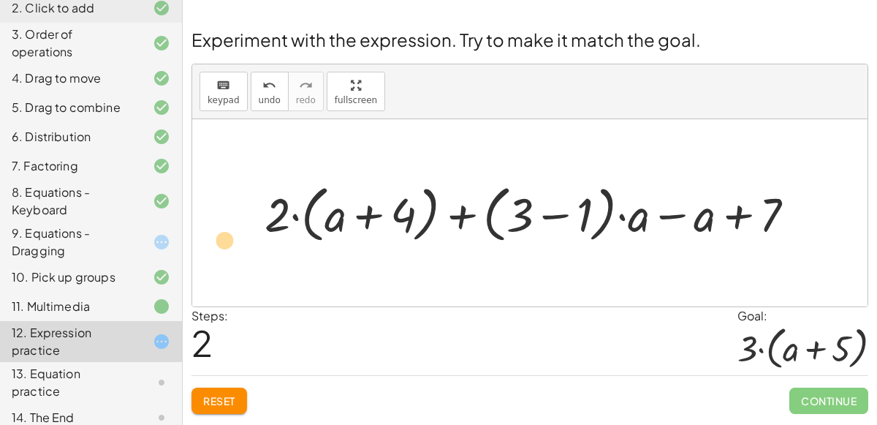
drag, startPoint x: 592, startPoint y: 211, endPoint x: 241, endPoint y: 221, distance: 350.4
click at [241, 221] on div "+ · 2 · ( + a + 4 ) − a + · a · ( + 3 − 1 ) + 7 + · 2 · ( + a + 4 ) − a + · ( +…" at bounding box center [530, 212] width 676 height 187
drag, startPoint x: 580, startPoint y: 202, endPoint x: 273, endPoint y: 195, distance: 306.5
click at [273, 195] on div at bounding box center [535, 212] width 557 height 69
click at [275, 208] on div at bounding box center [535, 212] width 557 height 69
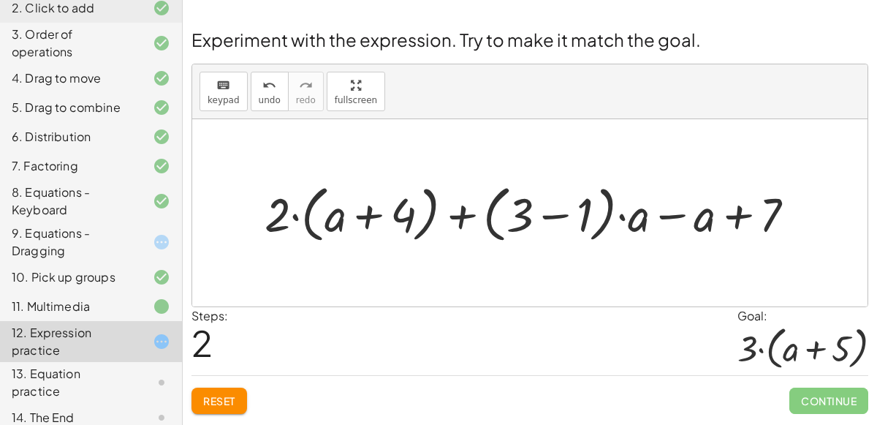
click at [317, 241] on div at bounding box center [535, 212] width 557 height 69
drag, startPoint x: 633, startPoint y: 212, endPoint x: 584, endPoint y: 207, distance: 48.5
click at [584, 207] on div at bounding box center [535, 212] width 557 height 69
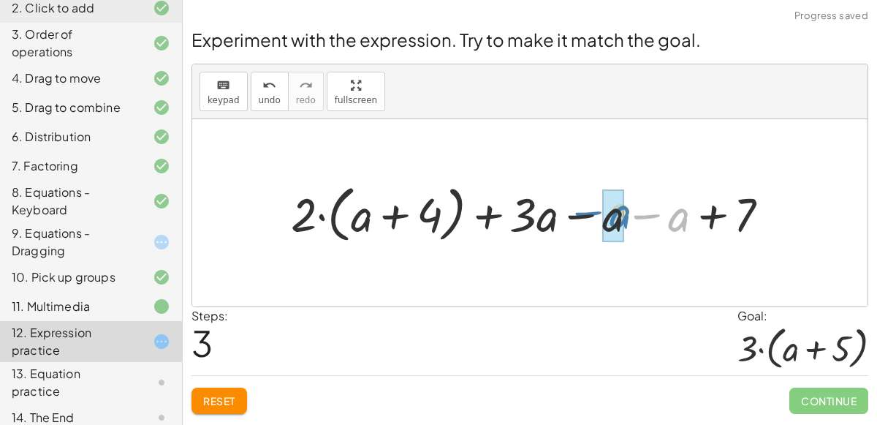
drag, startPoint x: 675, startPoint y: 223, endPoint x: 616, endPoint y: 220, distance: 58.6
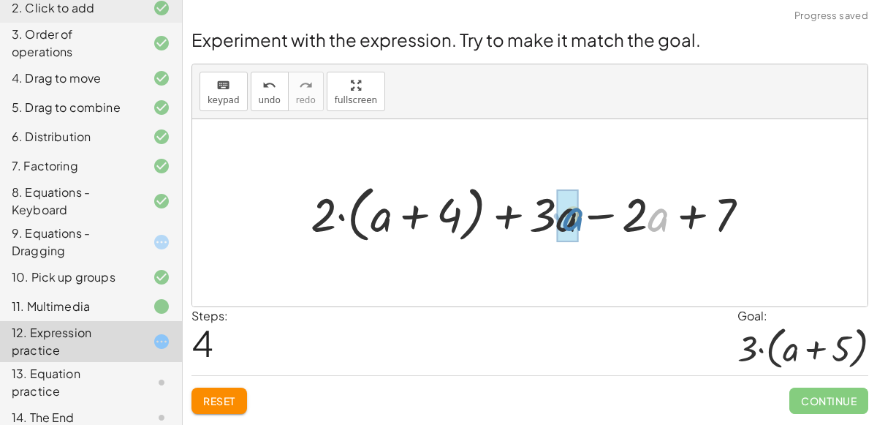
drag, startPoint x: 656, startPoint y: 222, endPoint x: 562, endPoint y: 222, distance: 94.3
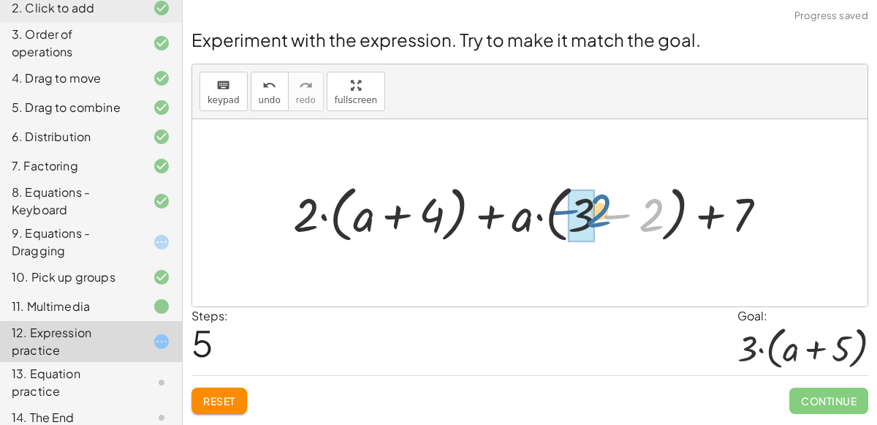
drag, startPoint x: 656, startPoint y: 212, endPoint x: 600, endPoint y: 207, distance: 56.5
click at [600, 207] on div at bounding box center [536, 212] width 501 height 69
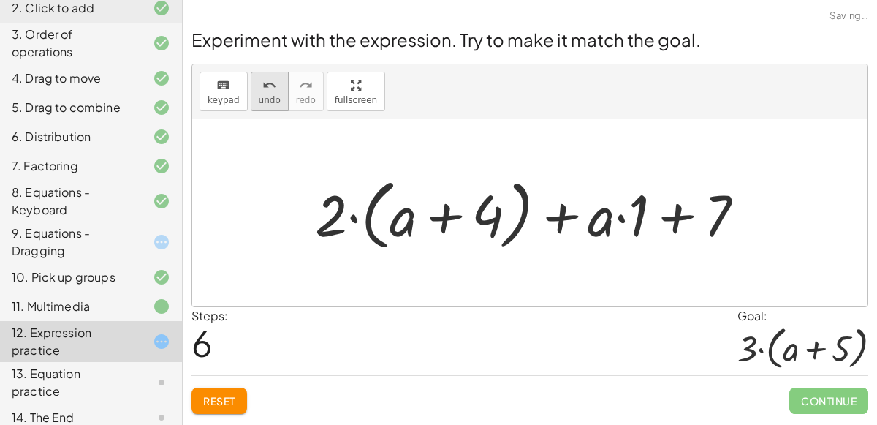
click at [259, 99] on span "undo" at bounding box center [270, 100] width 22 height 10
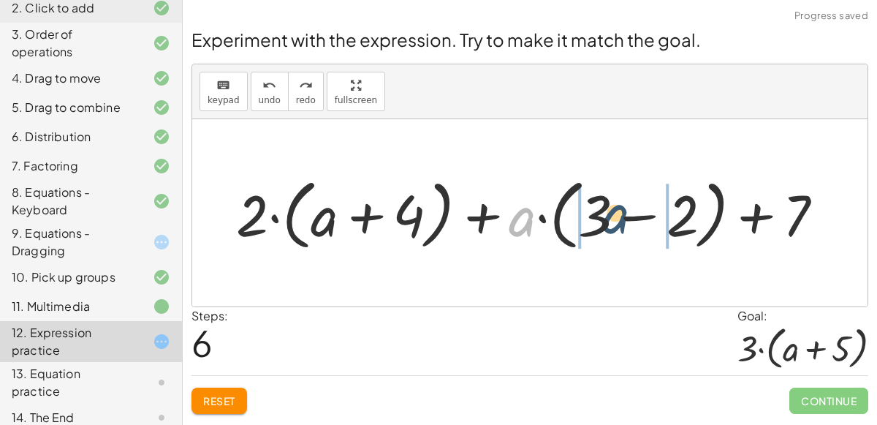
drag, startPoint x: 524, startPoint y: 224, endPoint x: 619, endPoint y: 220, distance: 95.2
click at [619, 220] on div at bounding box center [536, 213] width 614 height 84
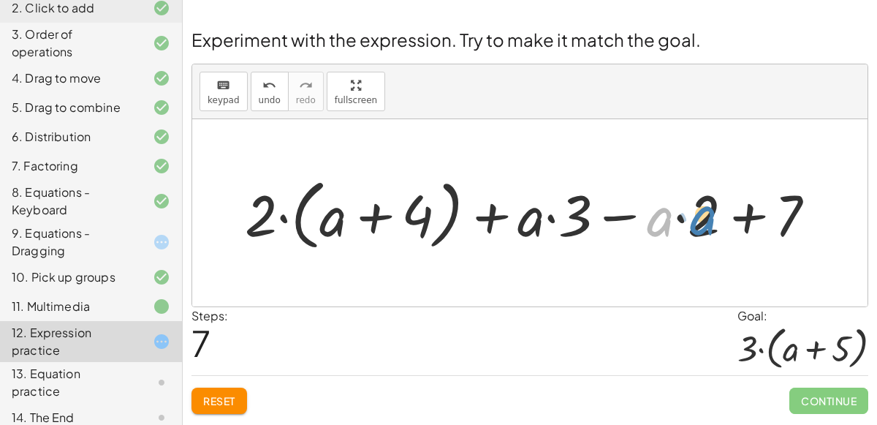
drag, startPoint x: 654, startPoint y: 226, endPoint x: 697, endPoint y: 224, distance: 42.4
click at [697, 224] on div at bounding box center [536, 213] width 597 height 84
drag, startPoint x: 665, startPoint y: 224, endPoint x: 714, endPoint y: 222, distance: 49.0
click at [714, 222] on div at bounding box center [536, 213] width 597 height 84
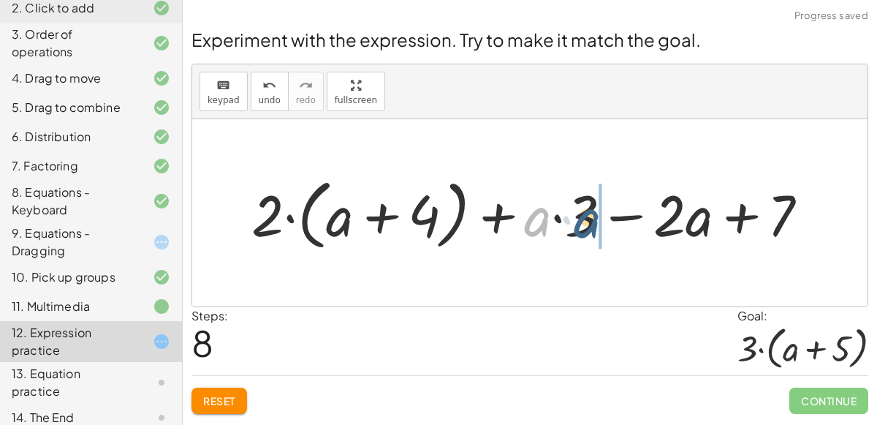
drag, startPoint x: 541, startPoint y: 224, endPoint x: 597, endPoint y: 226, distance: 56.3
click at [597, 226] on div at bounding box center [536, 213] width 584 height 84
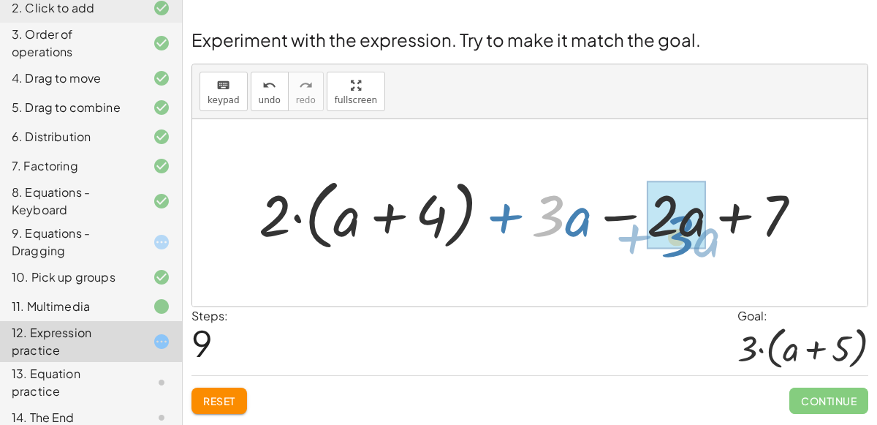
drag, startPoint x: 550, startPoint y: 203, endPoint x: 678, endPoint y: 223, distance: 129.5
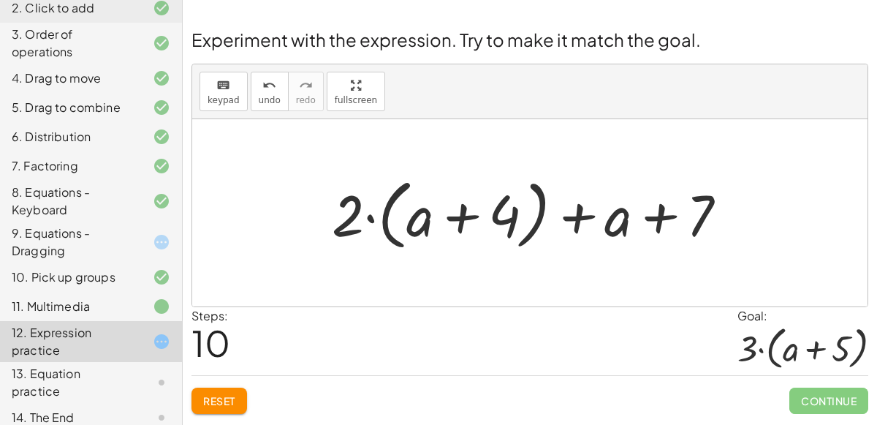
click at [222, 394] on span "Reset" at bounding box center [219, 400] width 32 height 13
